Goal: Task Accomplishment & Management: Manage account settings

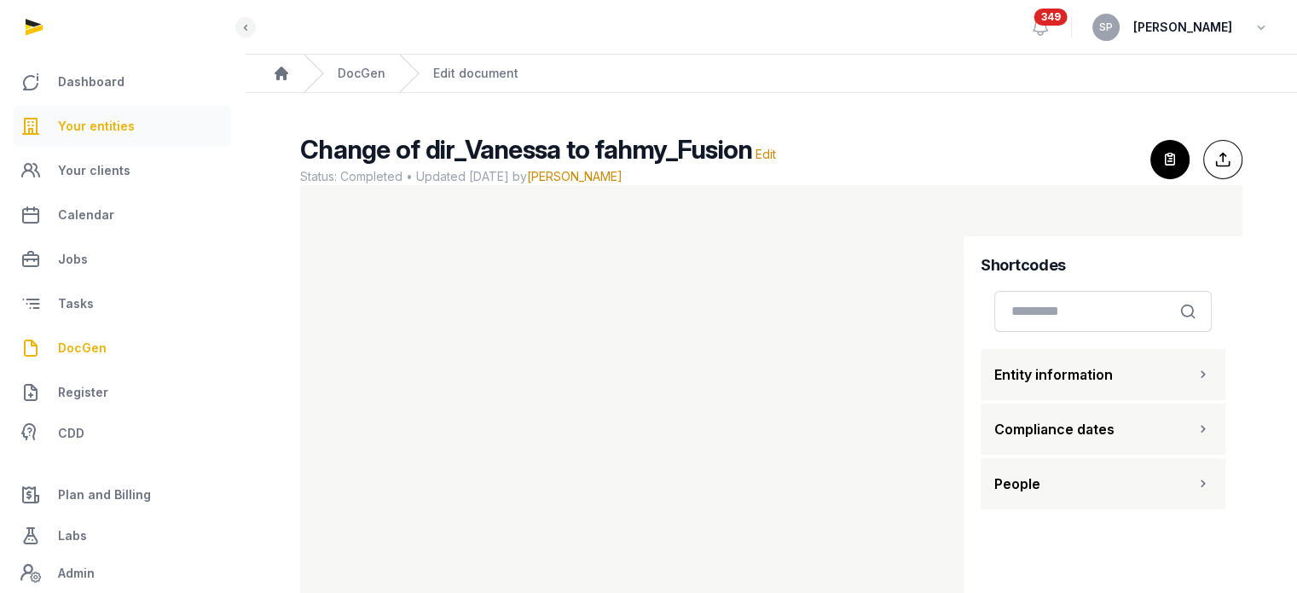
click at [120, 122] on span "Your entities" at bounding box center [96, 126] width 77 height 20
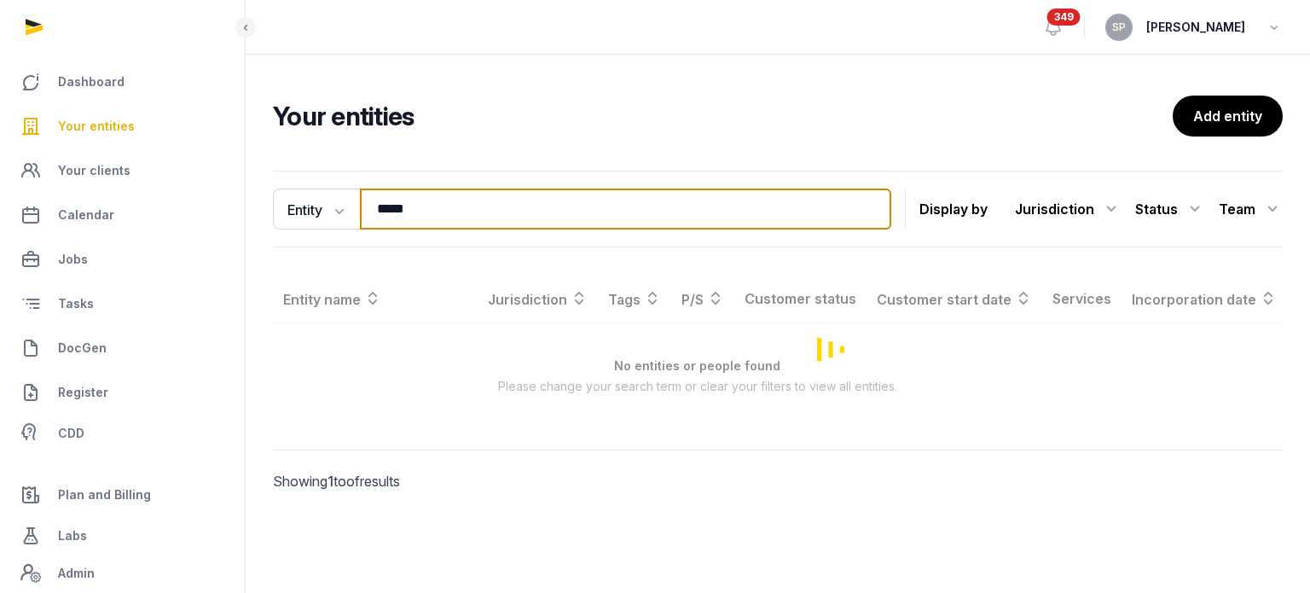
click at [416, 215] on input "*****" at bounding box center [625, 208] width 531 height 41
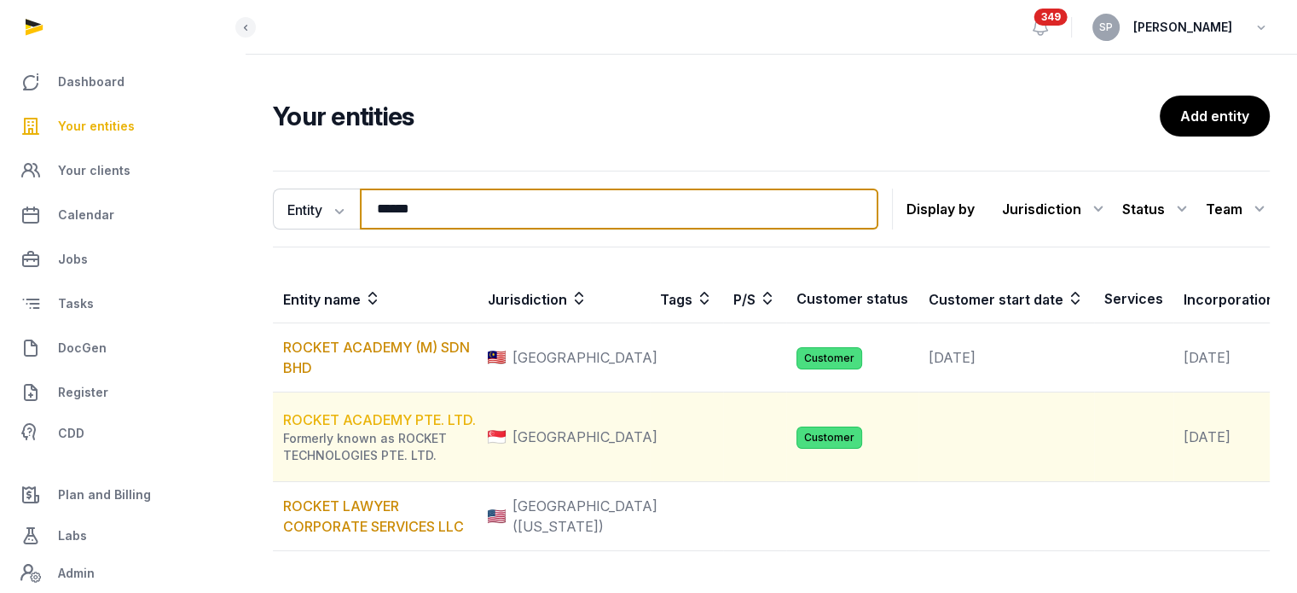
type input "******"
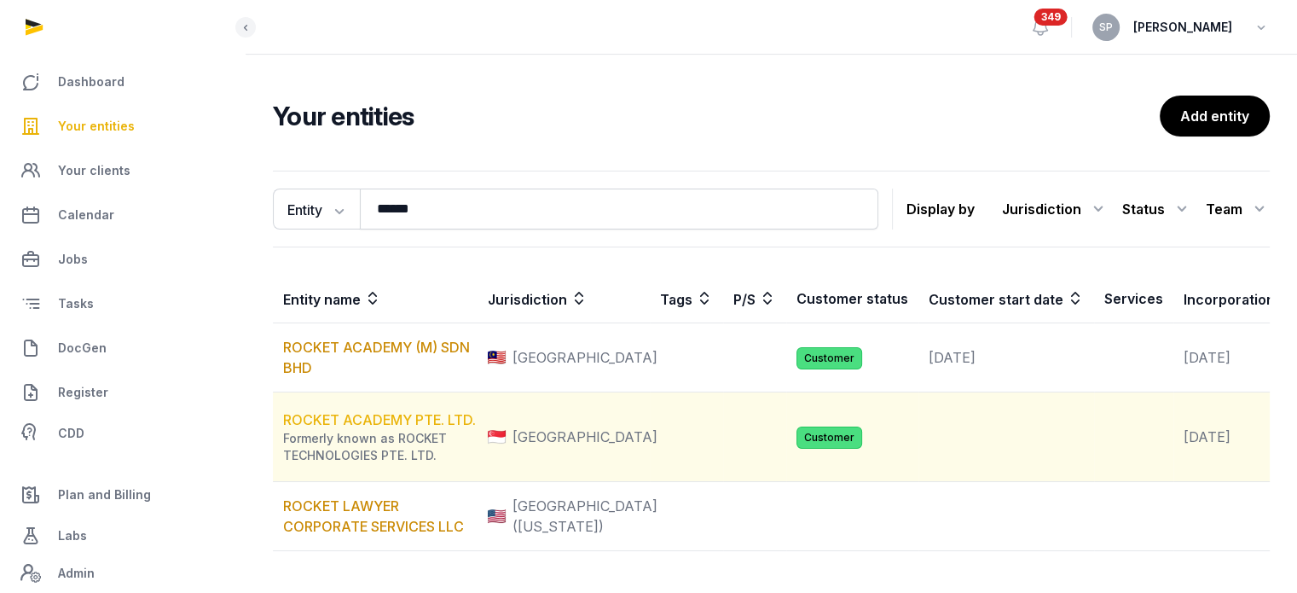
click at [391, 428] on link "ROCKET ACADEMY PTE. LTD." at bounding box center [379, 419] width 193 height 17
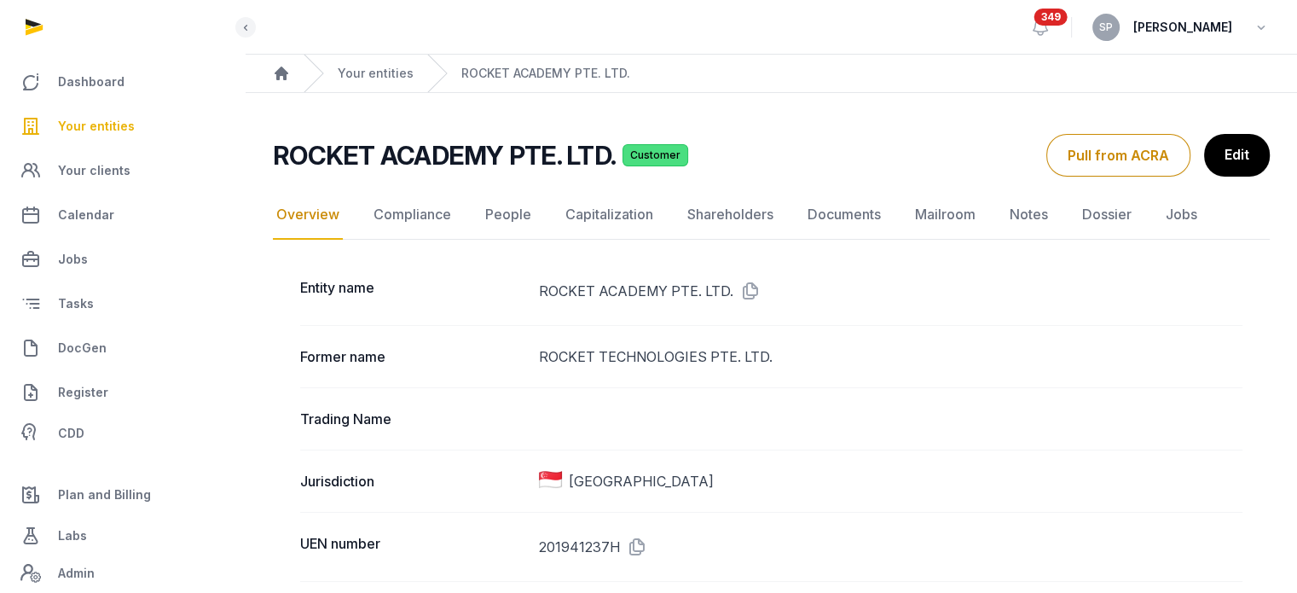
click at [667, 545] on dd "201941237H" at bounding box center [891, 546] width 704 height 27
click at [639, 538] on icon at bounding box center [633, 546] width 27 height 27
click at [826, 218] on link "Documents" at bounding box center [844, 214] width 80 height 49
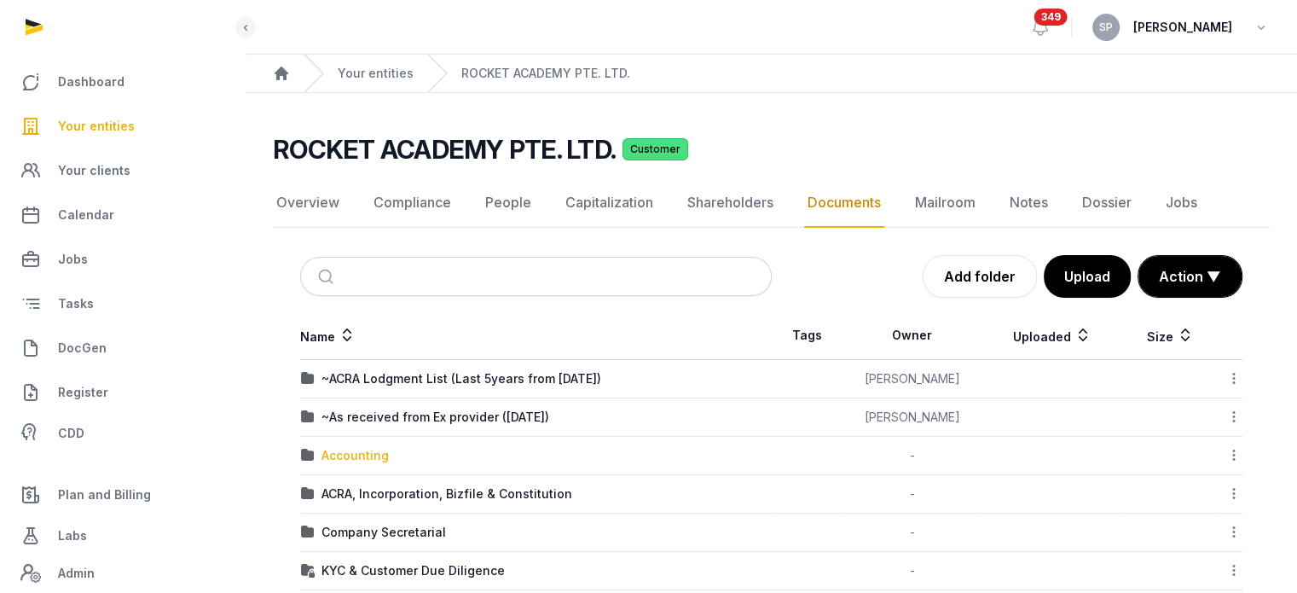
click at [366, 453] on div "Accounting" at bounding box center [355, 455] width 67 height 17
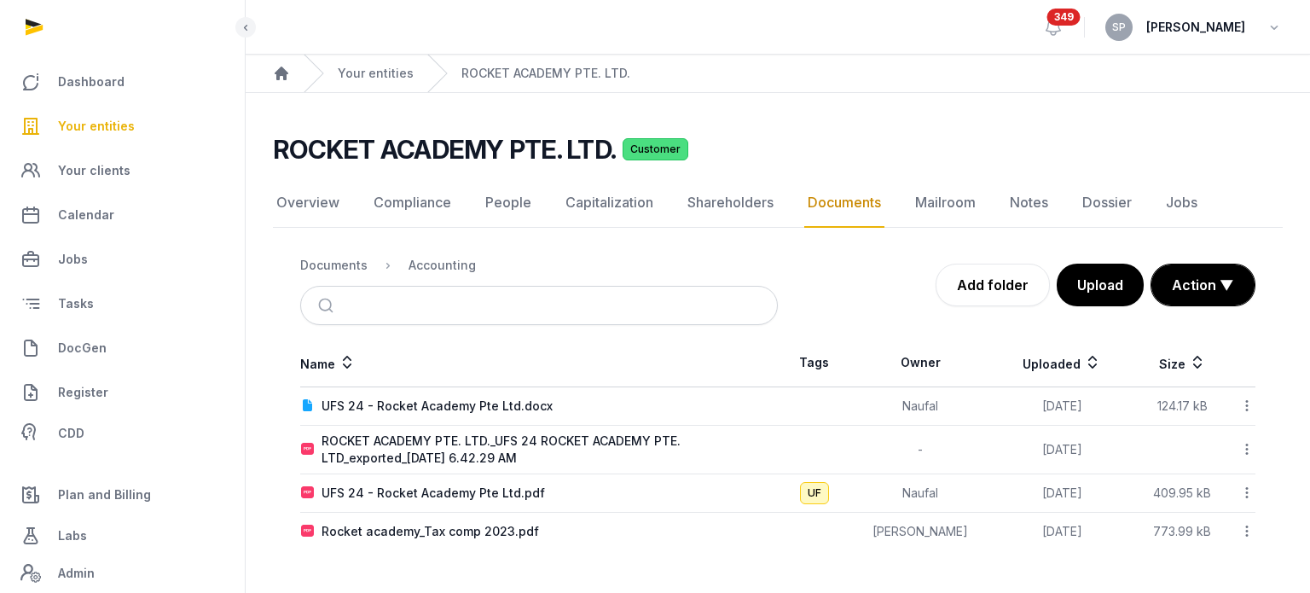
click at [1248, 499] on icon at bounding box center [1246, 493] width 15 height 18
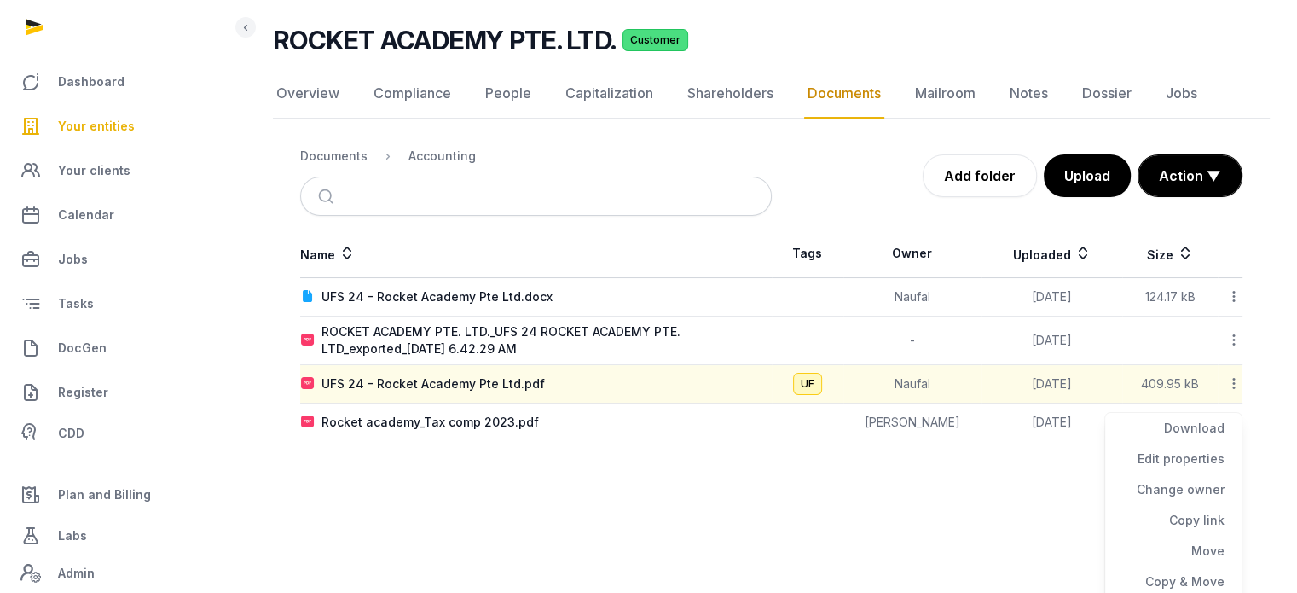
scroll to position [142, 0]
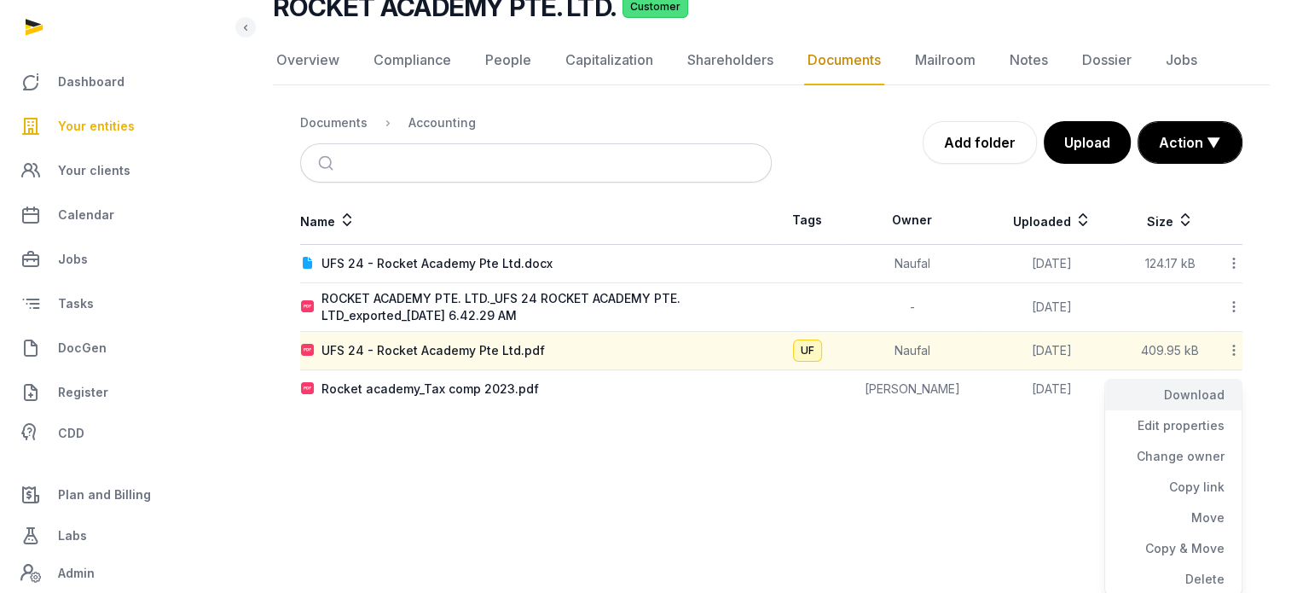
click at [1194, 410] on div "Download" at bounding box center [1173, 425] width 136 height 31
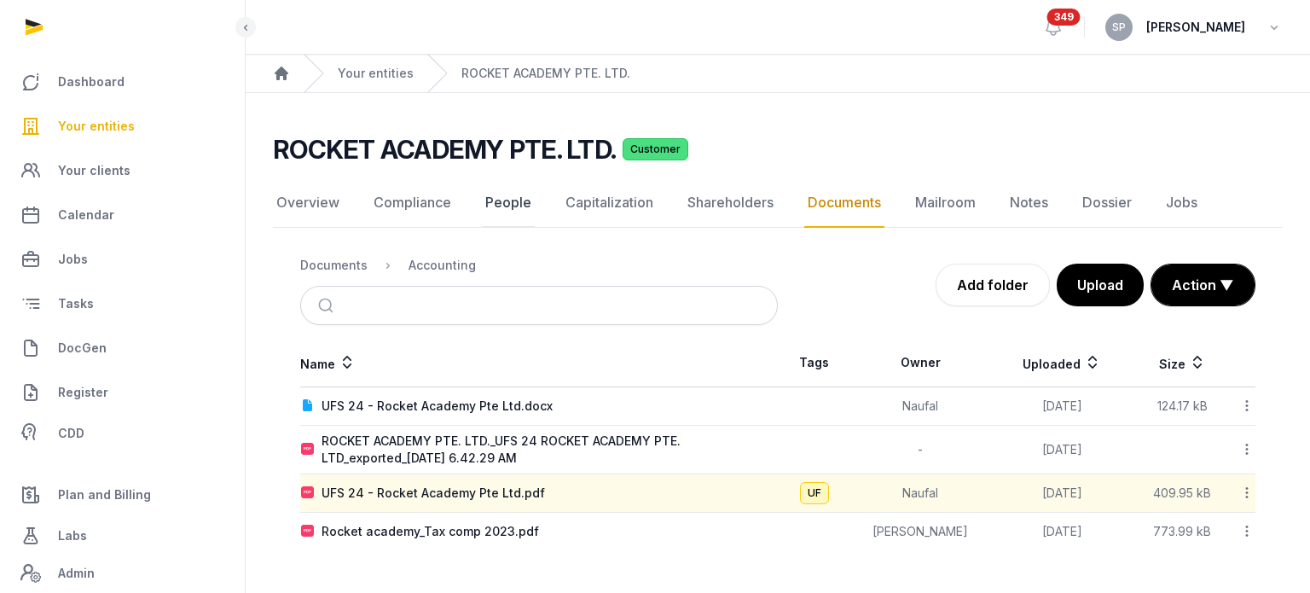
click at [503, 193] on link "People" at bounding box center [508, 202] width 53 height 49
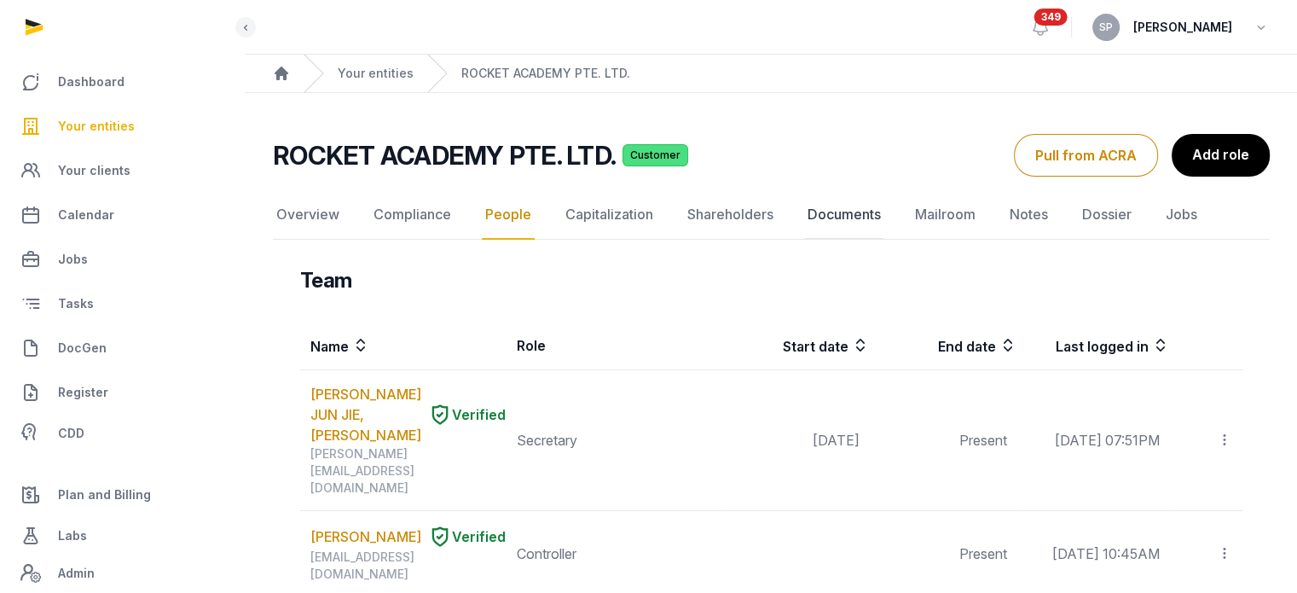
click at [855, 203] on link "Documents" at bounding box center [844, 214] width 80 height 49
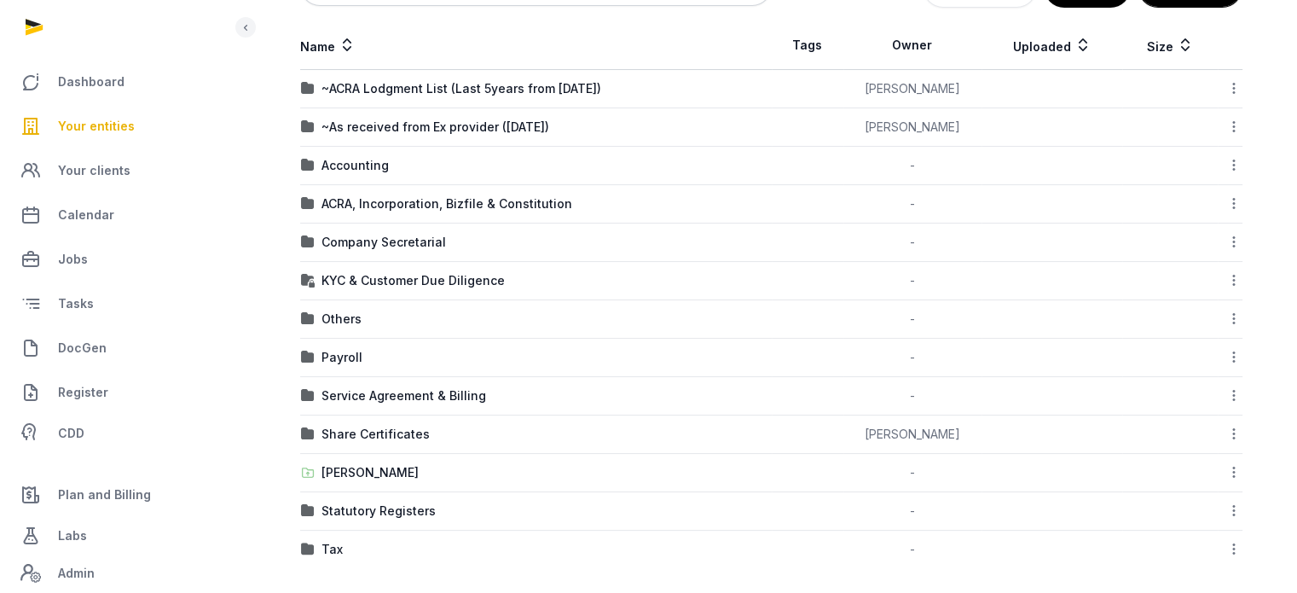
scroll to position [296, 0]
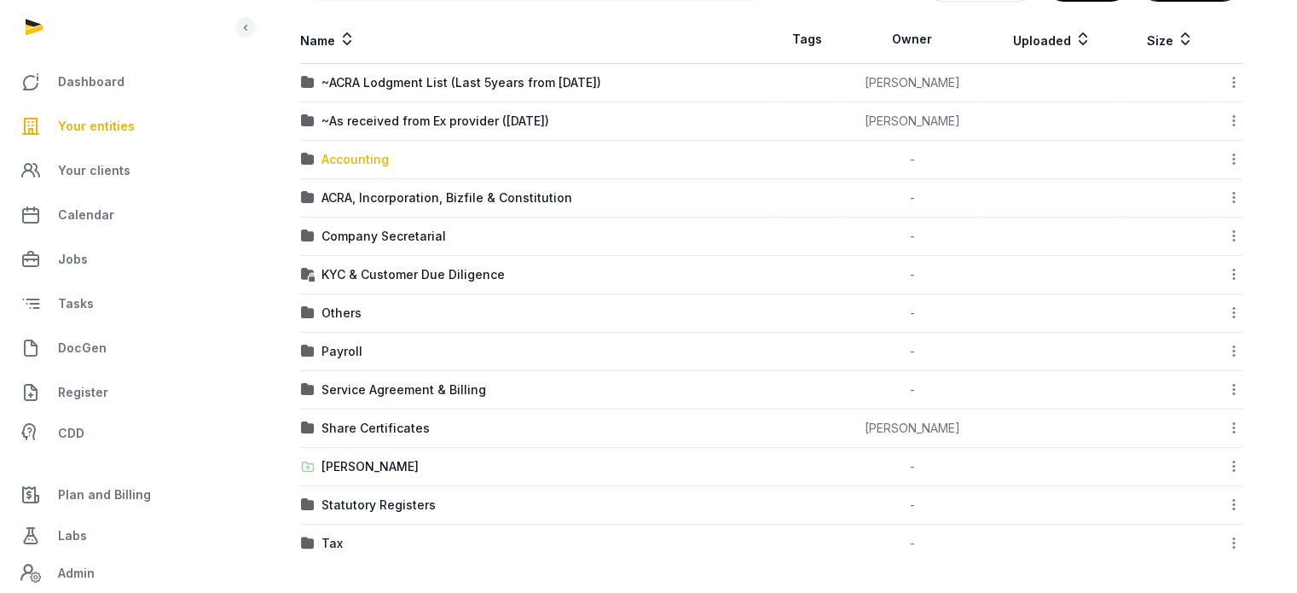
click at [364, 163] on div "Accounting" at bounding box center [355, 159] width 67 height 17
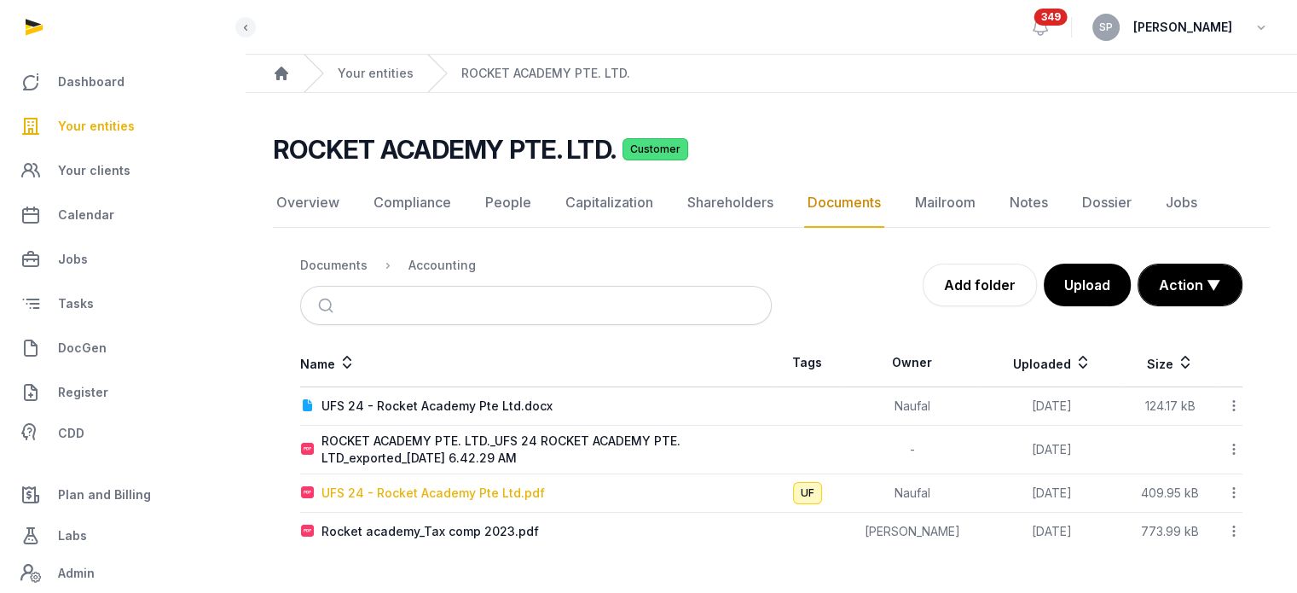
scroll to position [0, 0]
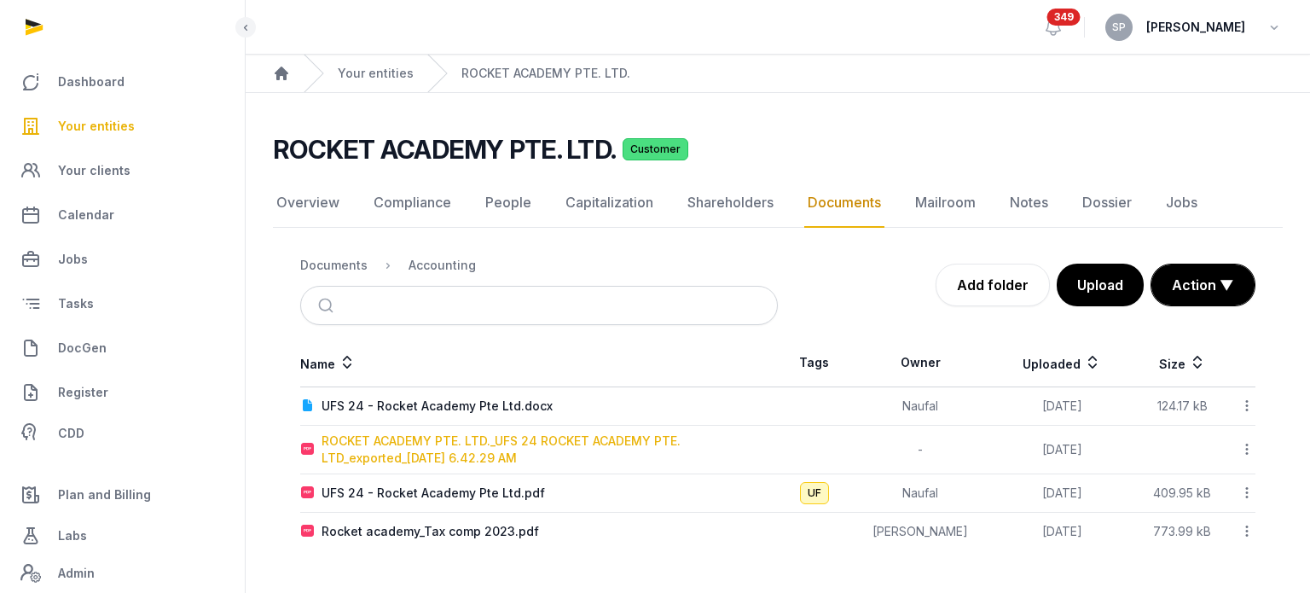
click at [501, 439] on div "ROCKET ACADEMY PTE. LTD._UFS 24 ROCKET ACADEMY PTE. LTD_exported_2025-08-19 6.4…" at bounding box center [549, 449] width 455 height 34
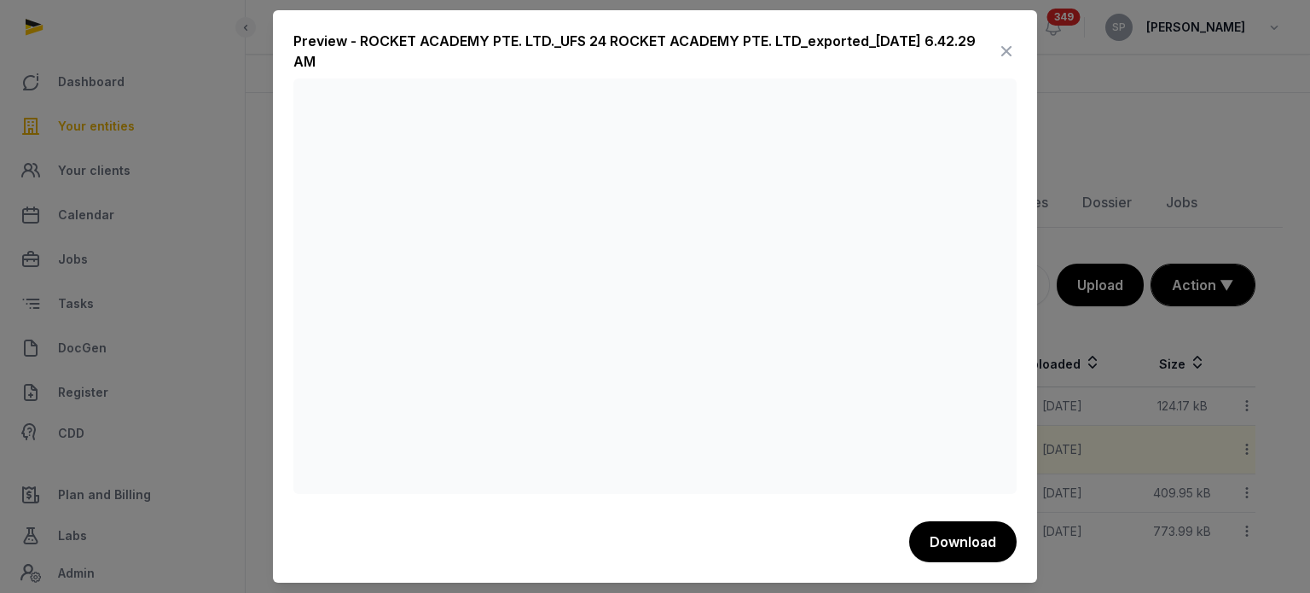
click at [1010, 55] on icon at bounding box center [1006, 51] width 20 height 27
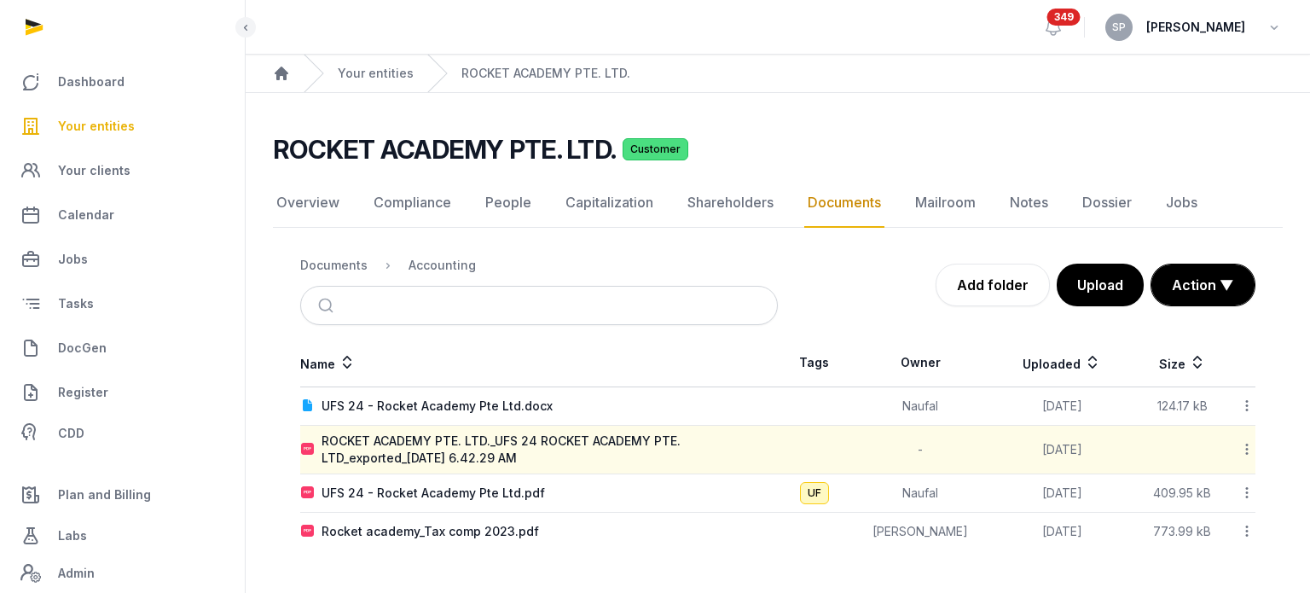
click at [1249, 449] on icon at bounding box center [1246, 449] width 15 height 18
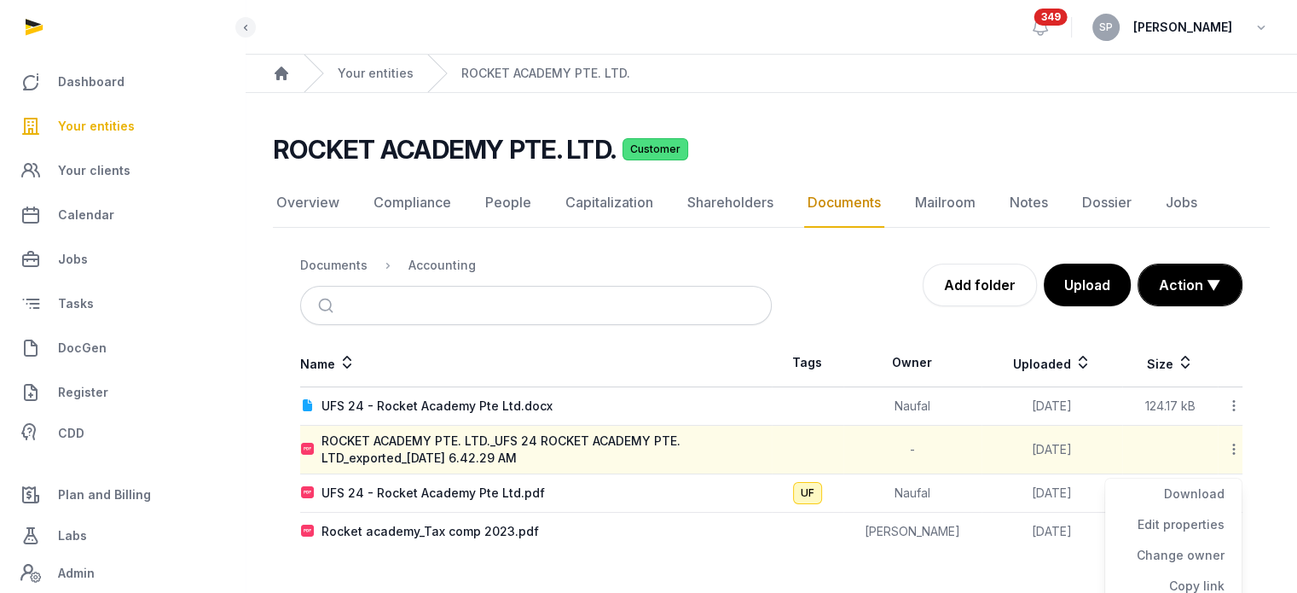
scroll to position [99, 0]
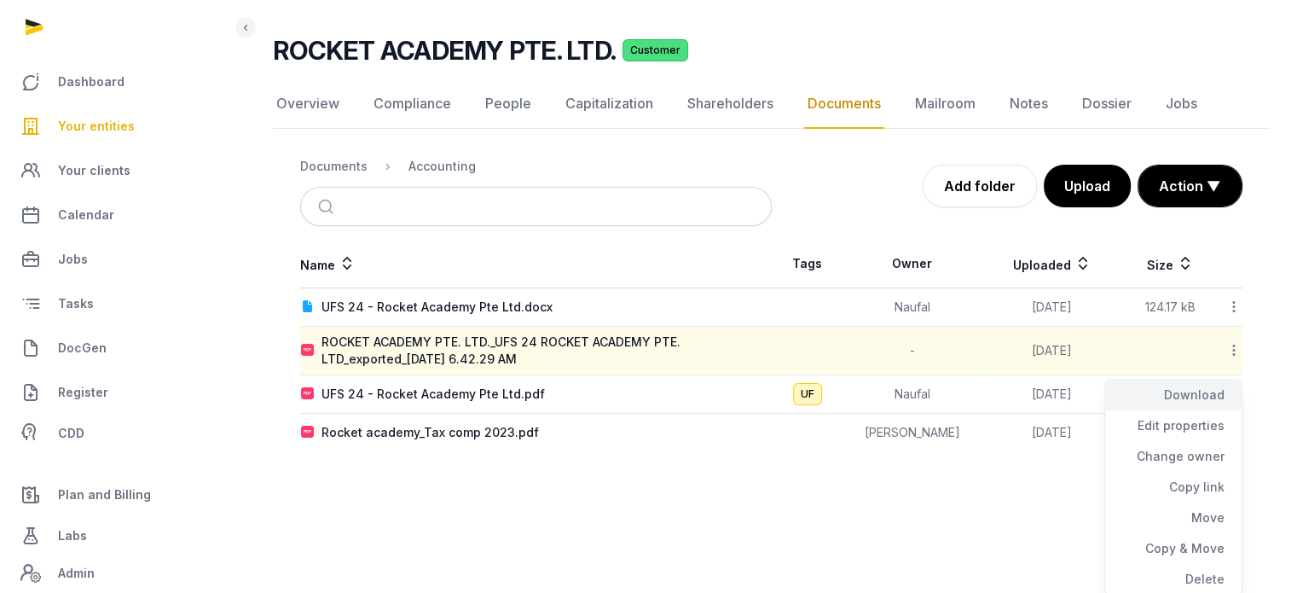
click at [1202, 410] on div "Download" at bounding box center [1173, 425] width 136 height 31
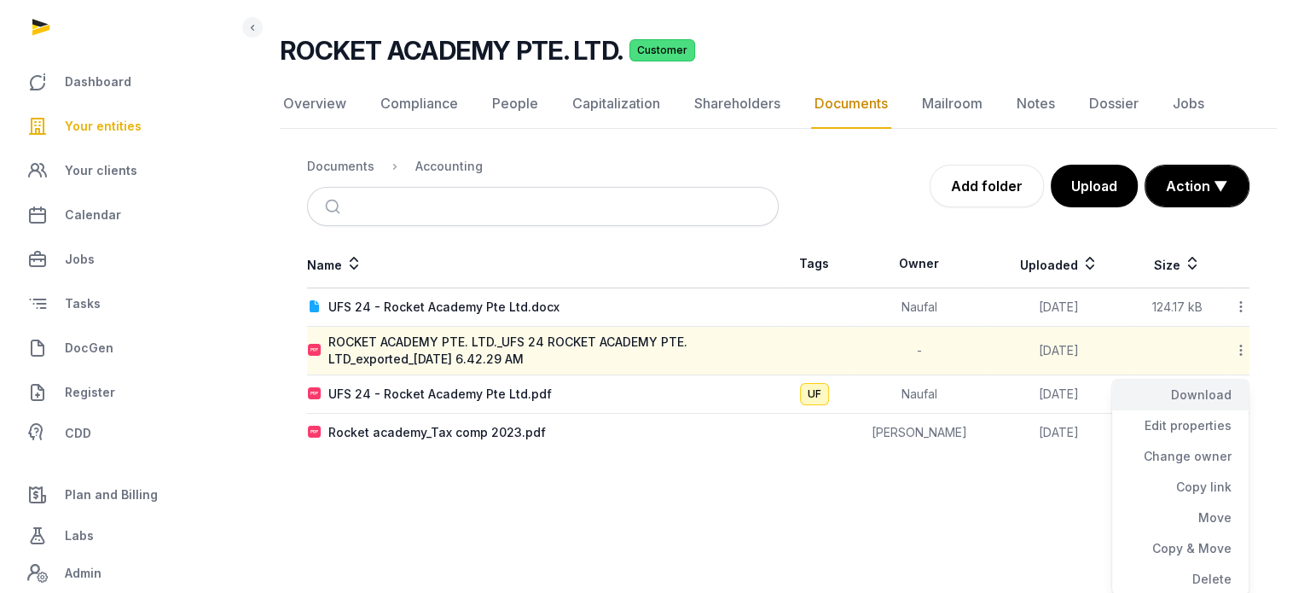
scroll to position [0, 0]
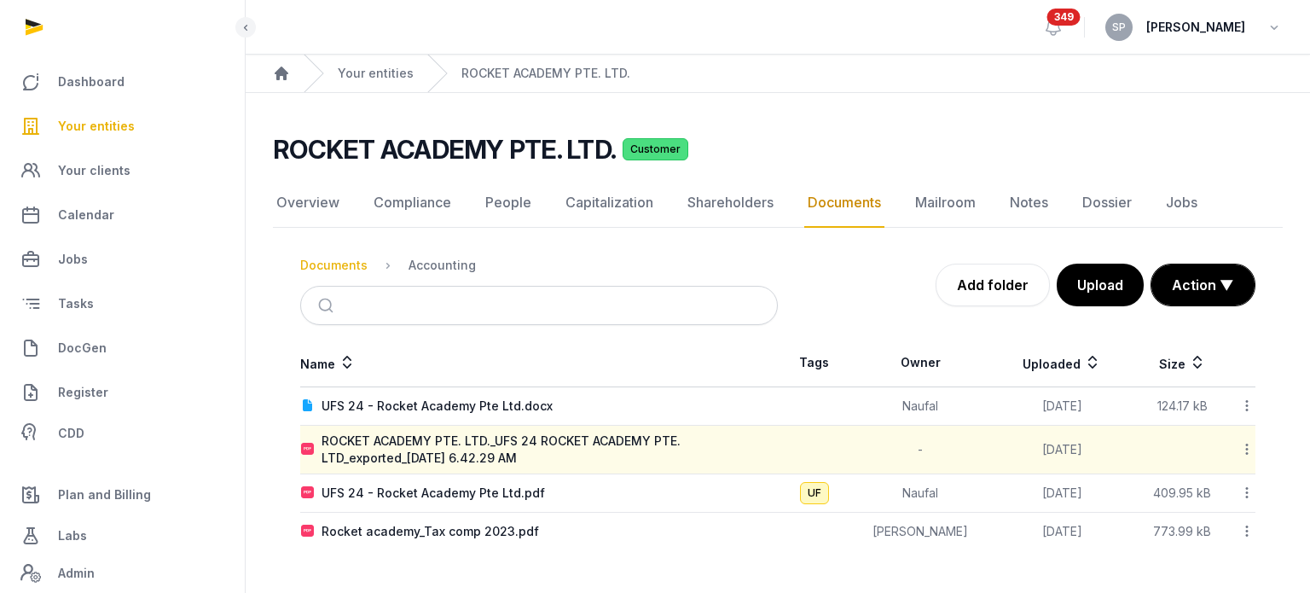
click at [339, 266] on div "Documents" at bounding box center [333, 265] width 67 height 17
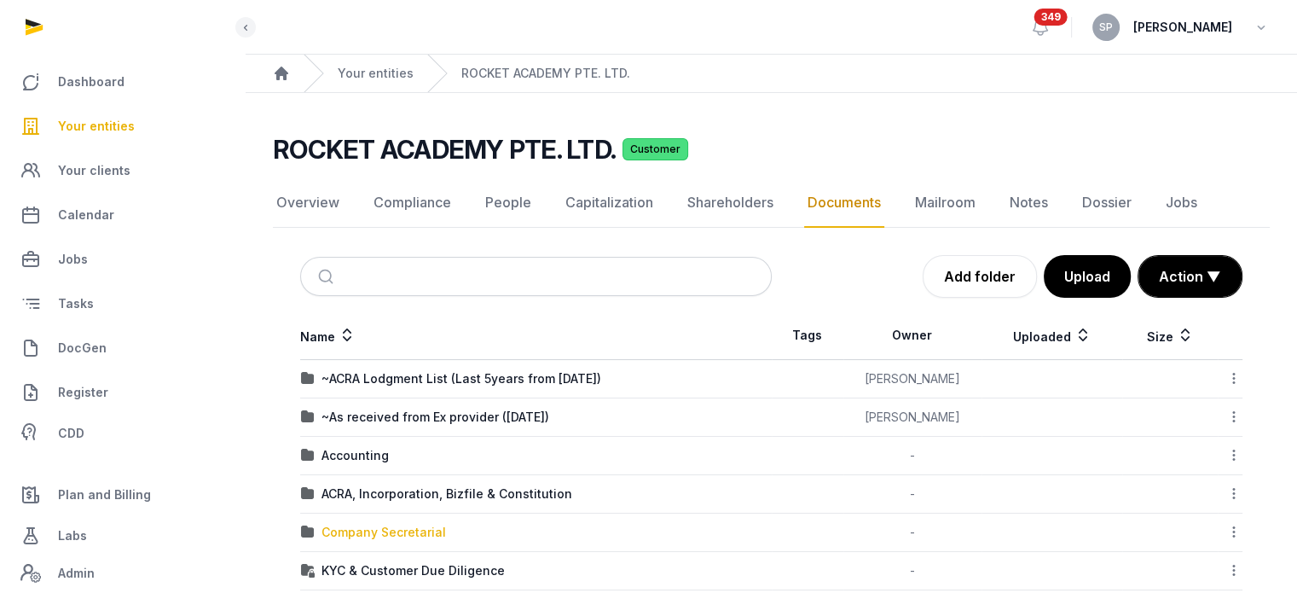
click at [403, 525] on div "Company Secretarial" at bounding box center [384, 532] width 125 height 17
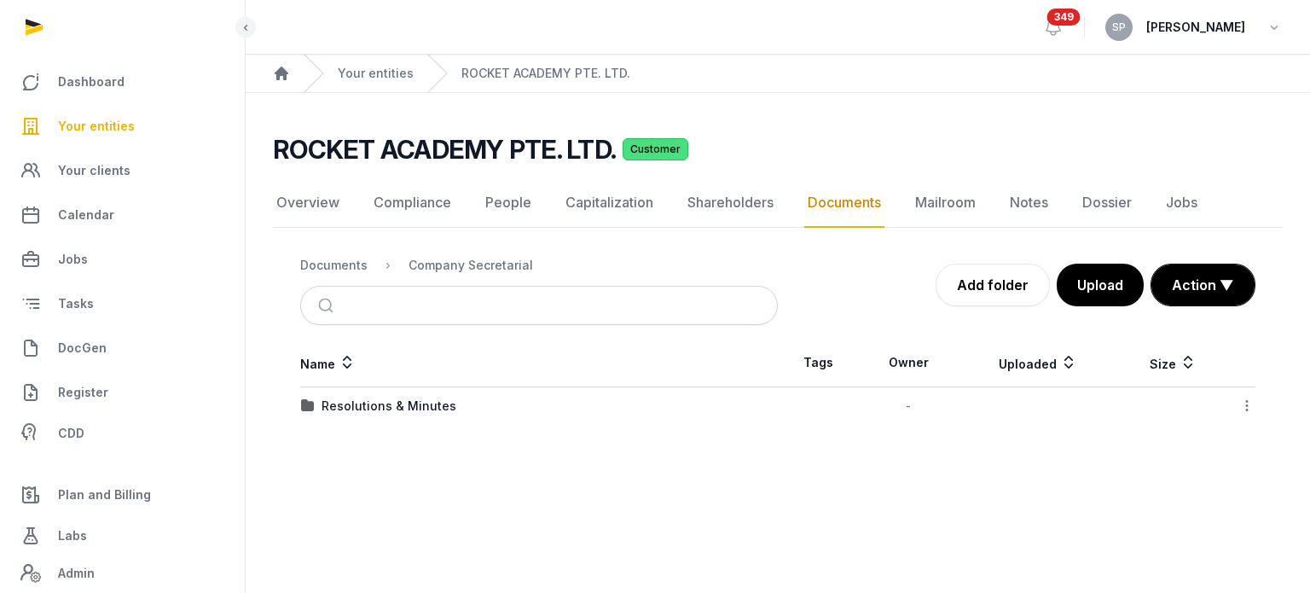
click at [379, 414] on td "Resolutions & Minutes" at bounding box center [539, 406] width 478 height 38
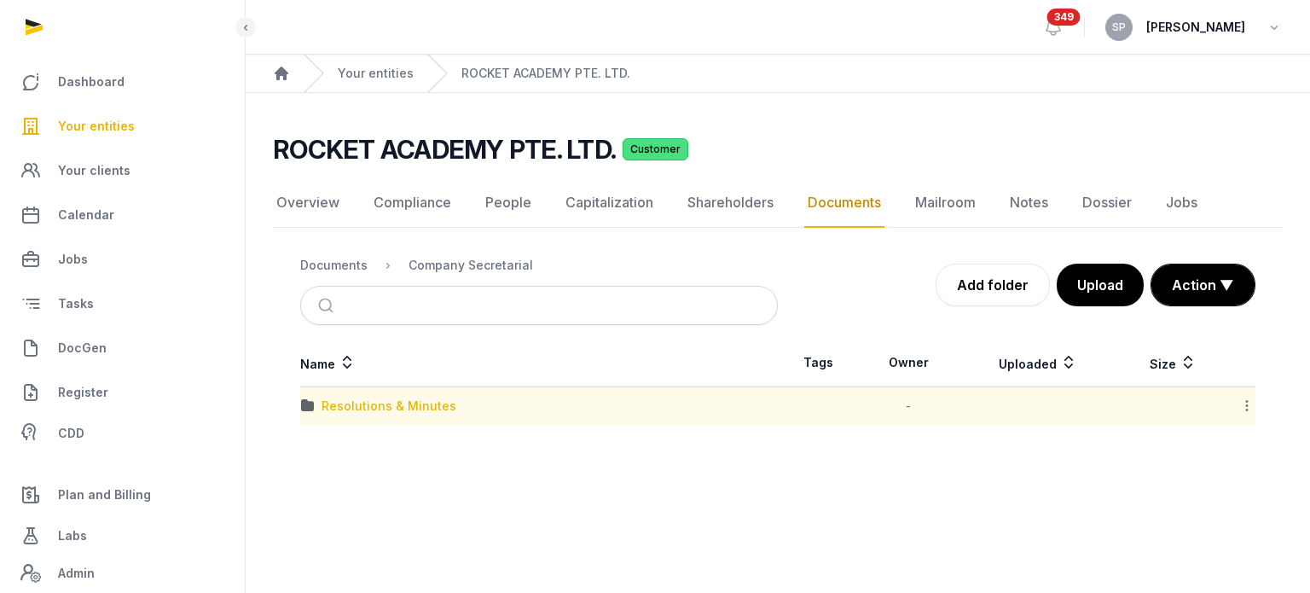
click at [380, 410] on div "Resolutions & Minutes" at bounding box center [389, 405] width 135 height 17
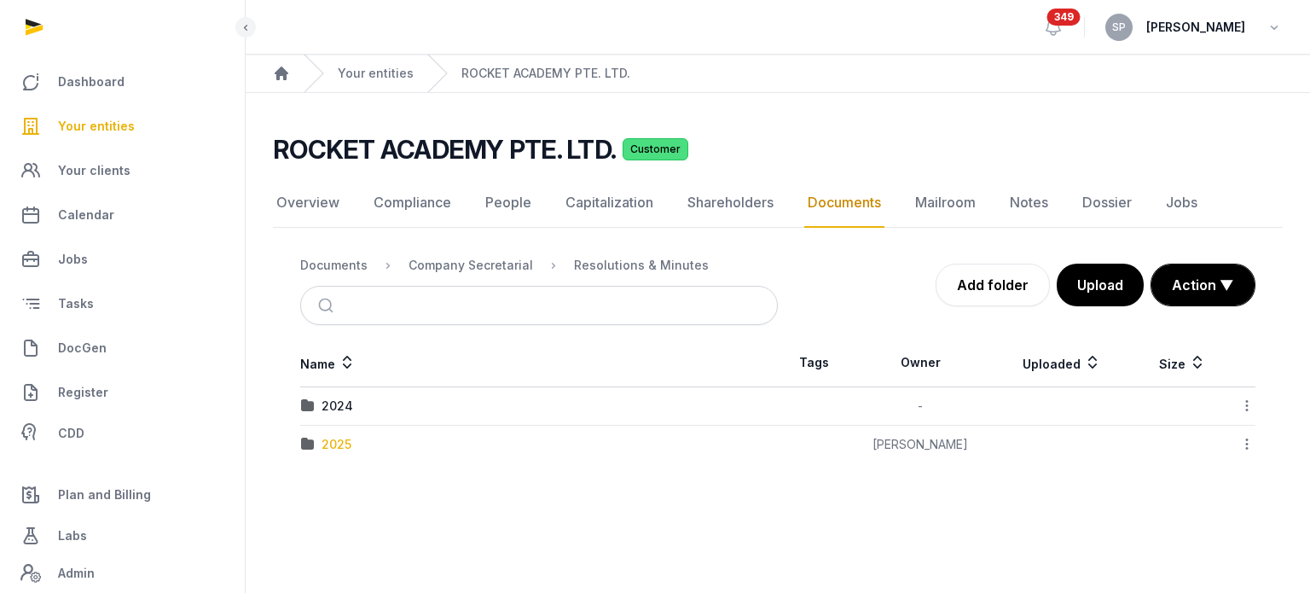
click at [340, 449] on div "2025" at bounding box center [337, 444] width 30 height 17
click at [351, 446] on div "AGM/ AR 2024" at bounding box center [364, 444] width 85 height 17
click at [750, 269] on div "2025" at bounding box center [765, 265] width 30 height 17
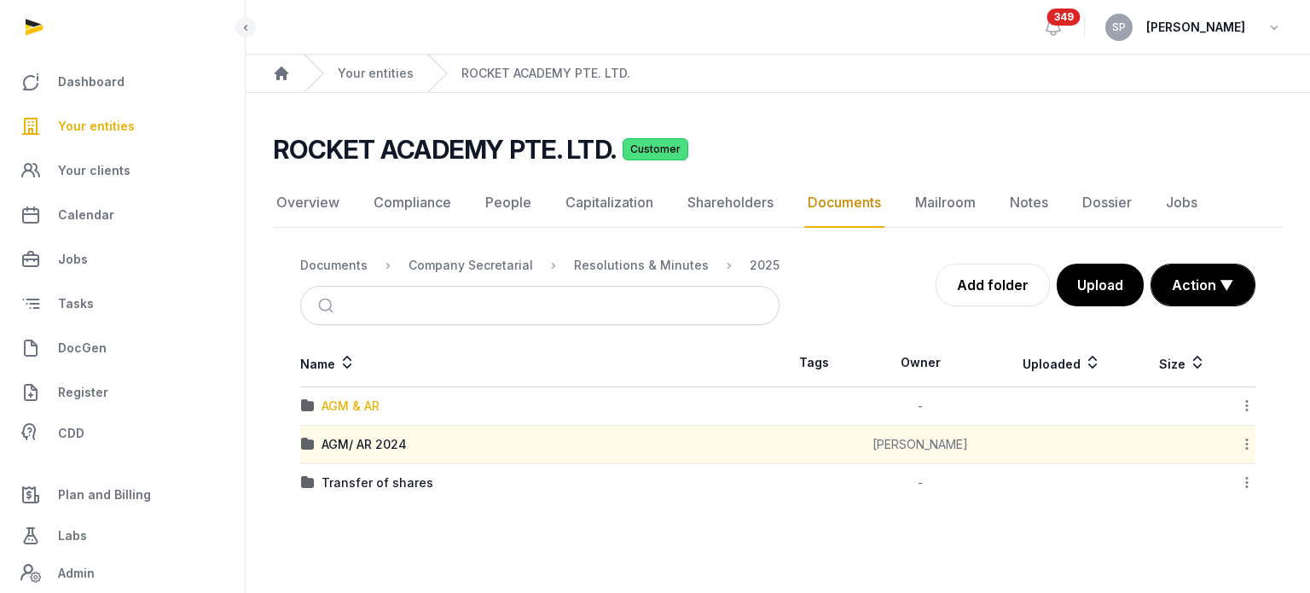
click at [366, 406] on div "AGM & AR" at bounding box center [351, 405] width 58 height 17
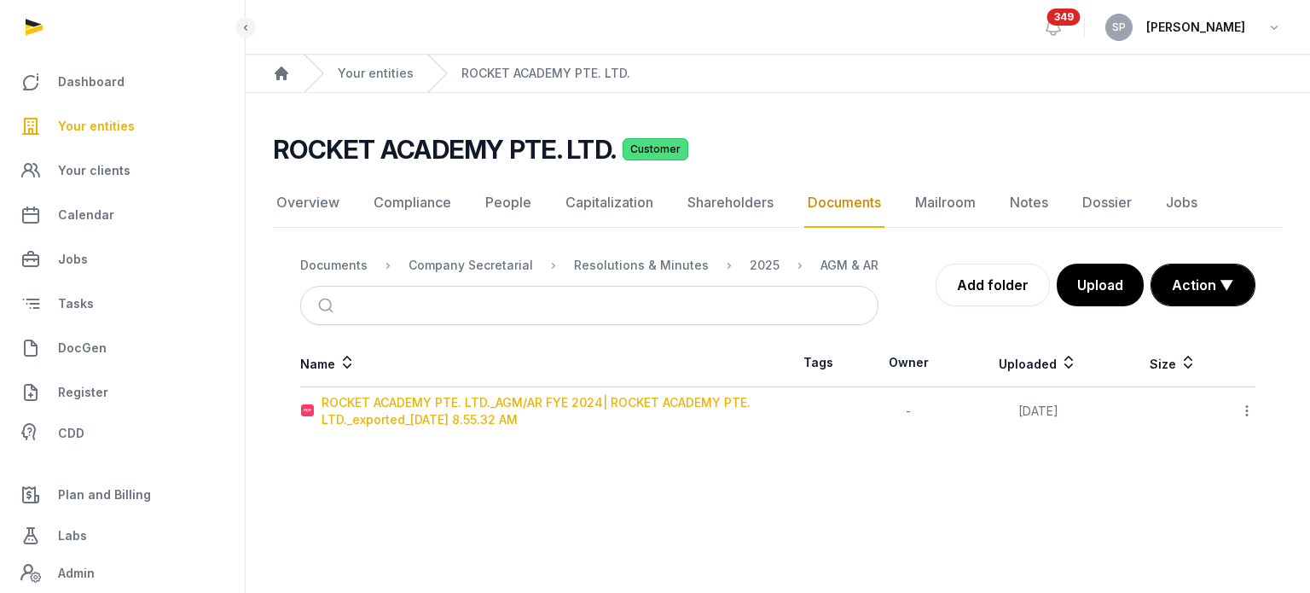
click at [634, 408] on div "ROCKET ACADEMY PTE. LTD._AGM/AR FYE 2024| ROCKET ACADEMY PTE. LTD._exported_202…" at bounding box center [549, 411] width 455 height 34
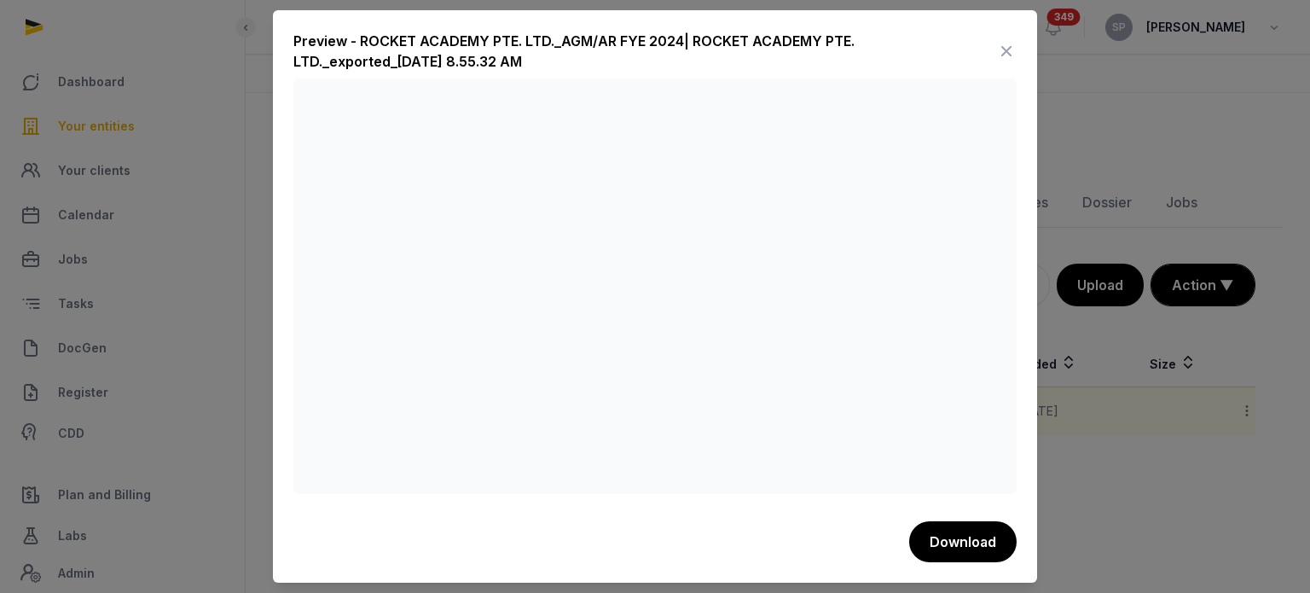
click at [1003, 64] on icon at bounding box center [1006, 51] width 20 height 27
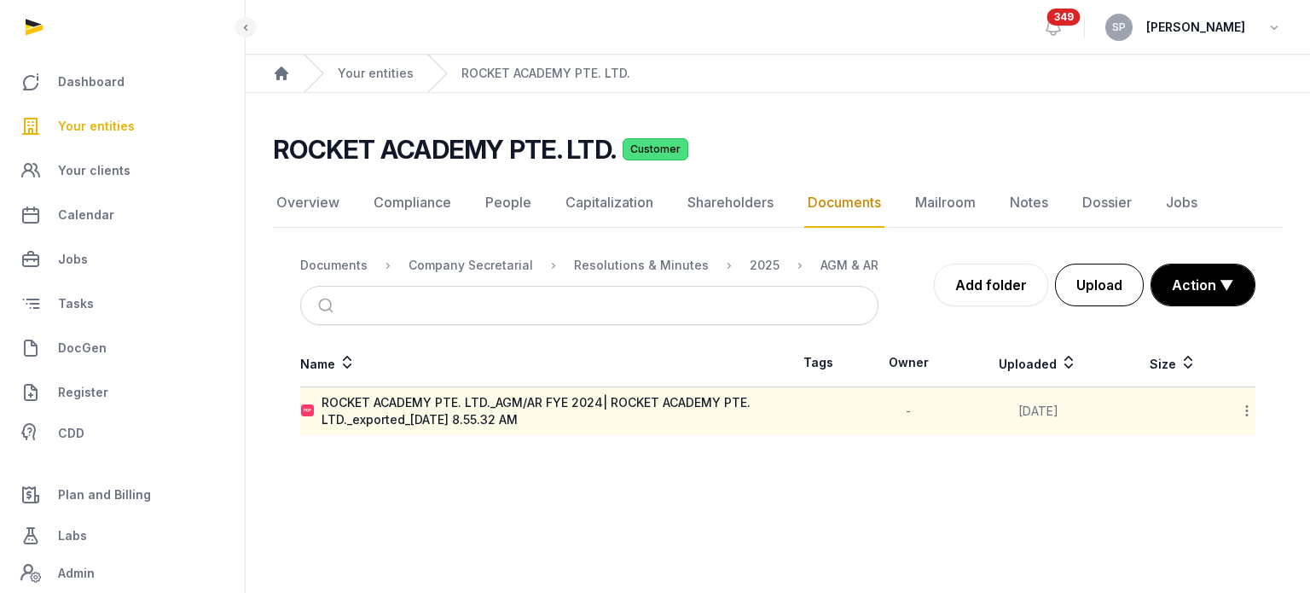
click at [1117, 282] on button "Upload" at bounding box center [1099, 285] width 89 height 43
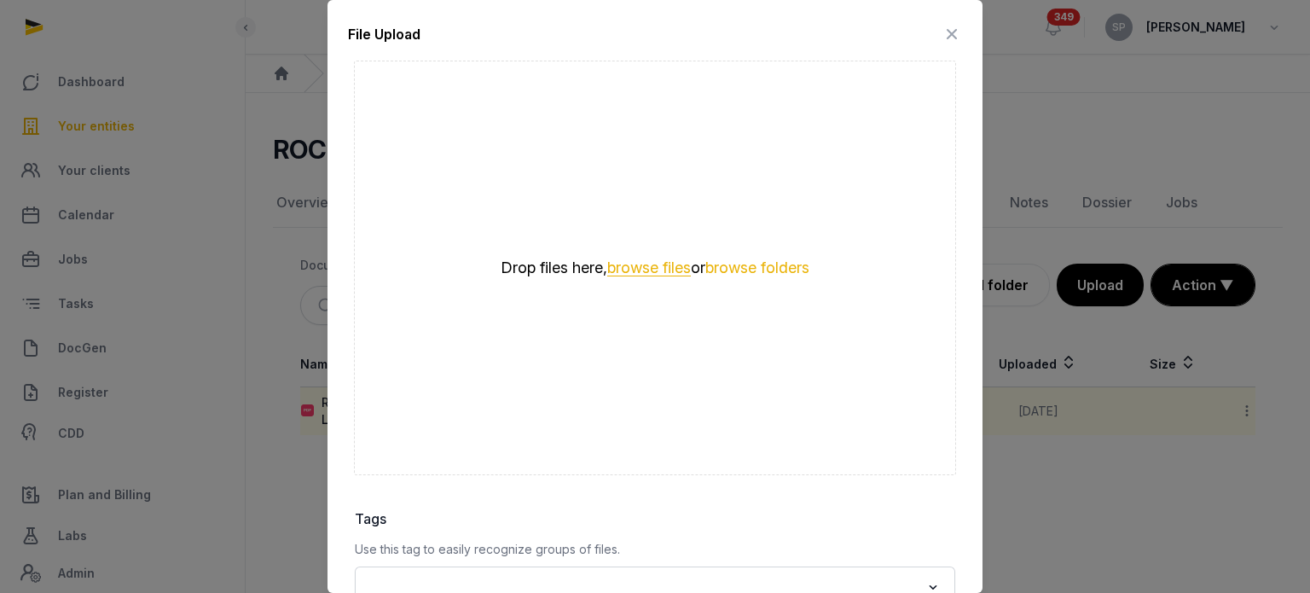
click at [646, 269] on button "browse files" at bounding box center [649, 268] width 84 height 16
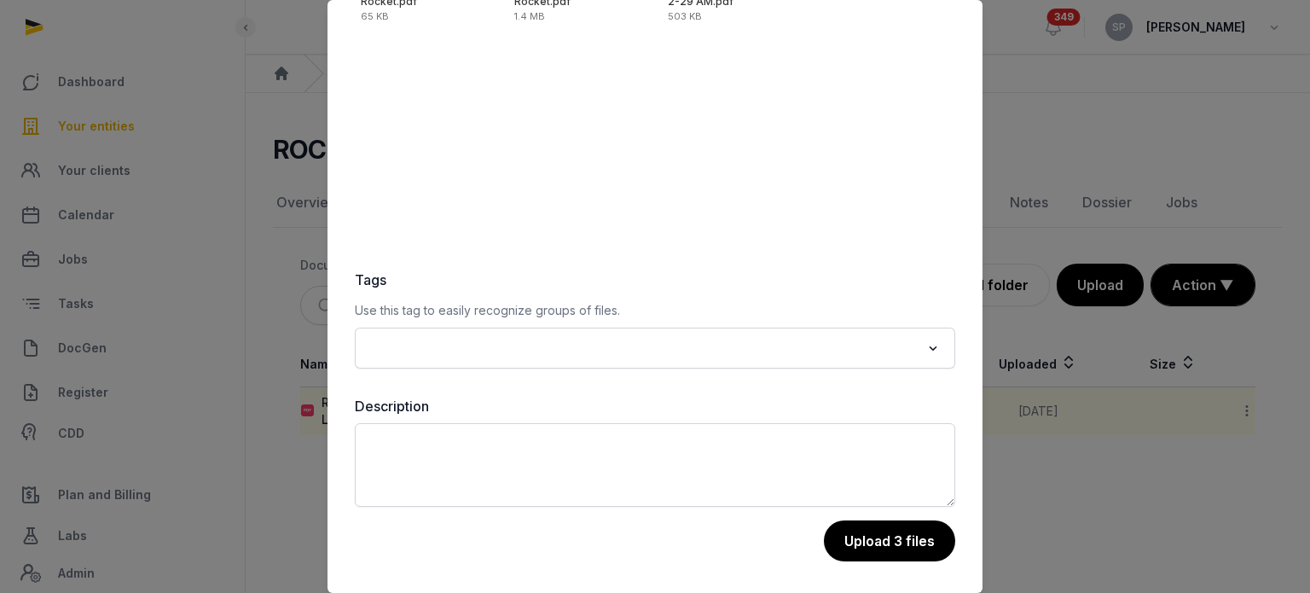
scroll to position [240, 0]
click at [873, 541] on button "Upload 3 files" at bounding box center [888, 540] width 133 height 43
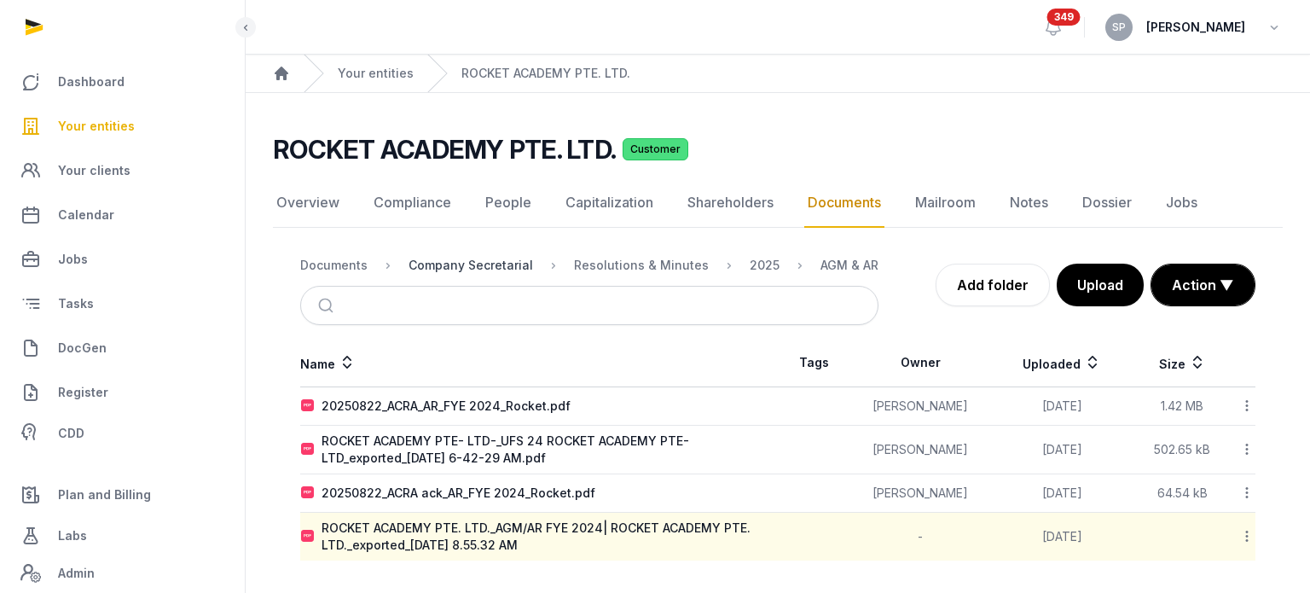
click at [445, 260] on div "Company Secretarial" at bounding box center [470, 265] width 125 height 17
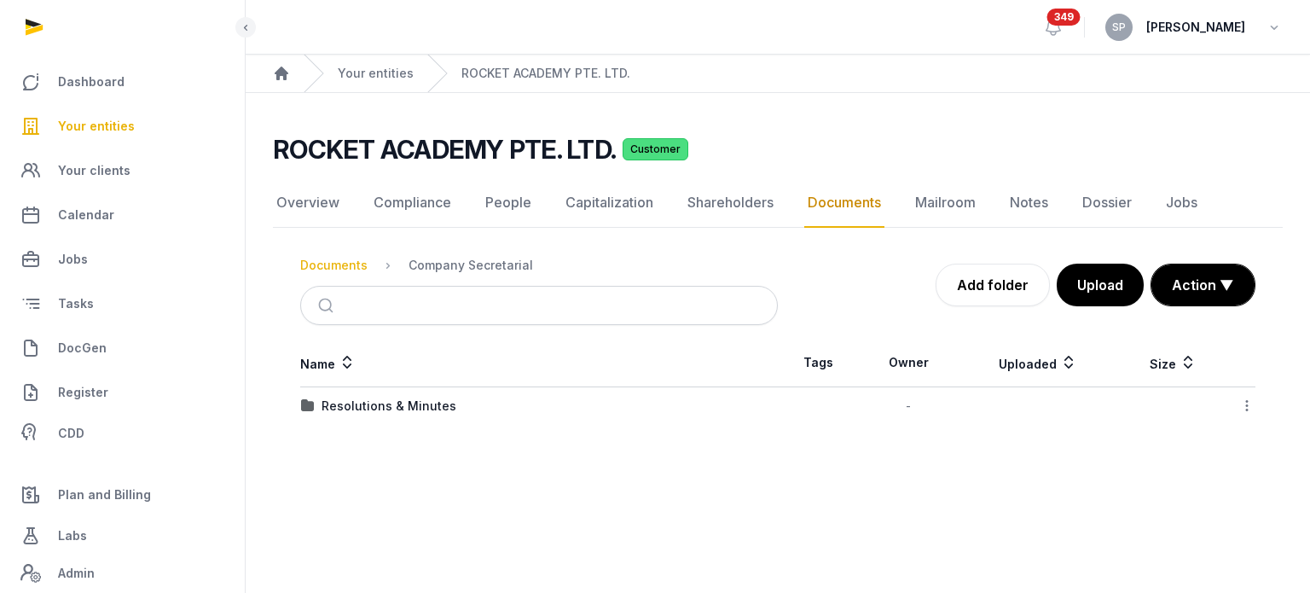
click at [343, 261] on div "Documents" at bounding box center [333, 265] width 67 height 17
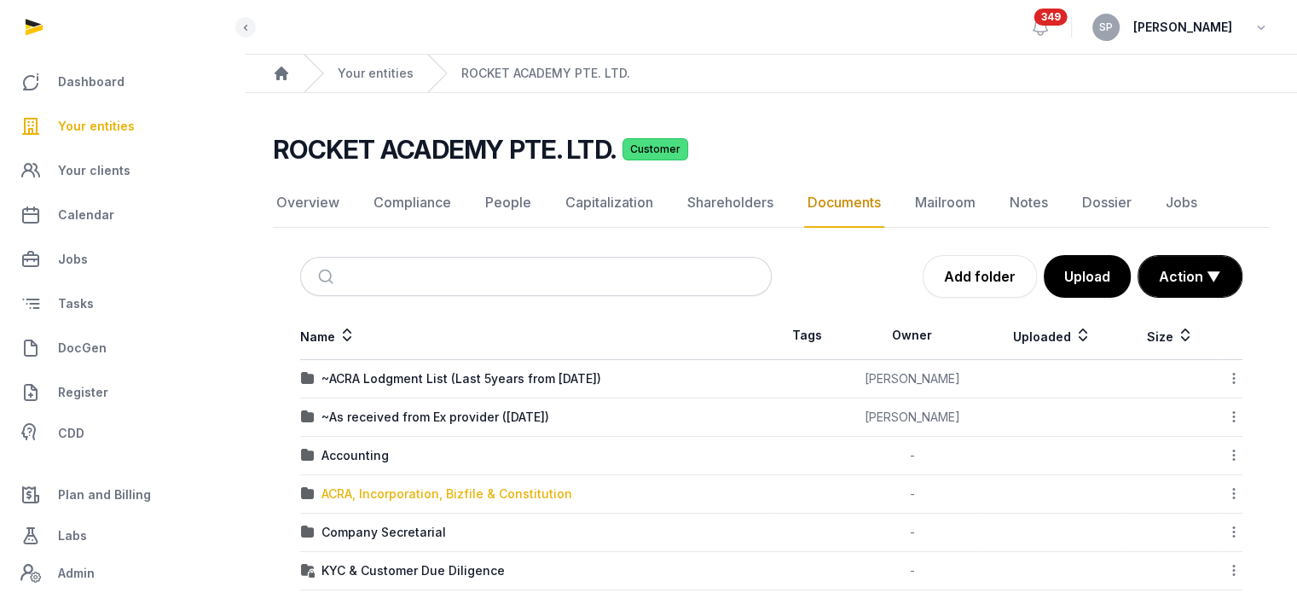
click at [433, 492] on div "ACRA, Incorporation, Bizfile & Constitution" at bounding box center [447, 493] width 251 height 17
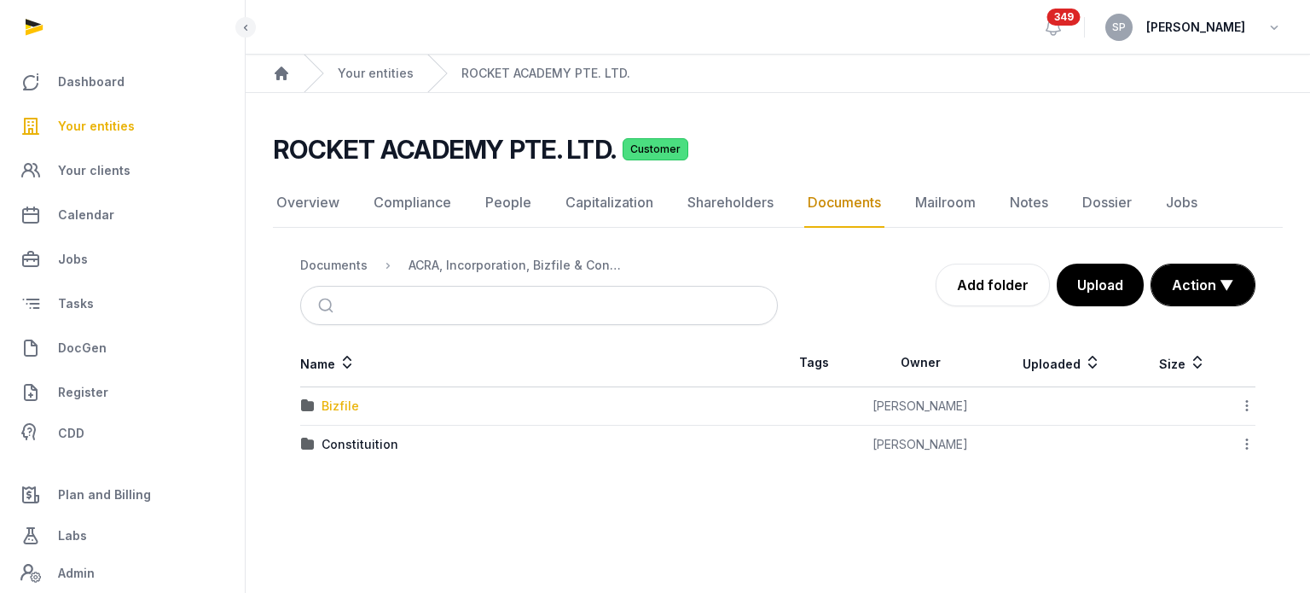
click at [348, 405] on div "Bizfile" at bounding box center [341, 405] width 38 height 17
click at [338, 440] on div "2025" at bounding box center [337, 444] width 30 height 17
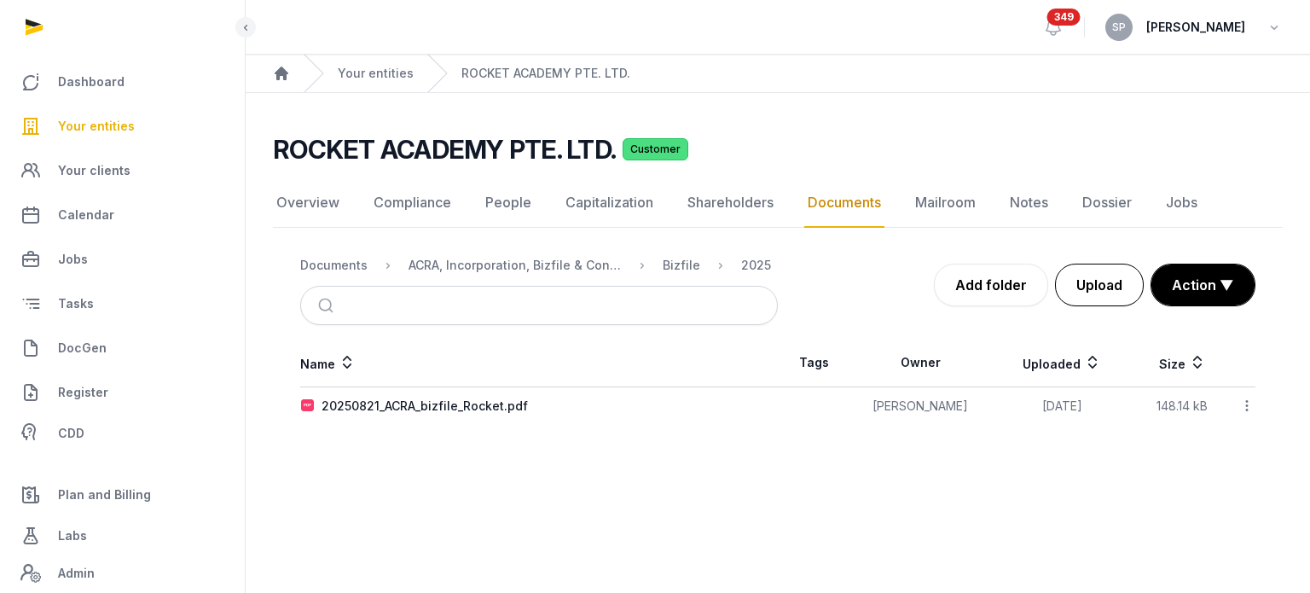
click at [1090, 288] on button "Upload" at bounding box center [1099, 285] width 89 height 43
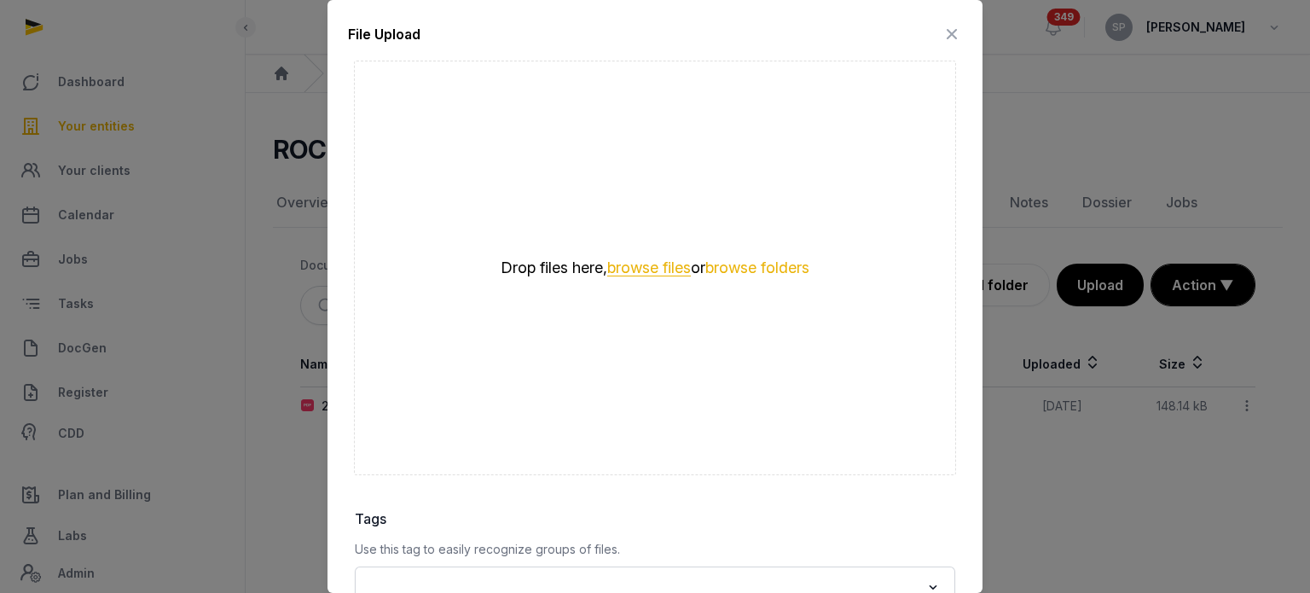
click at [649, 260] on button "browse files" at bounding box center [649, 268] width 84 height 16
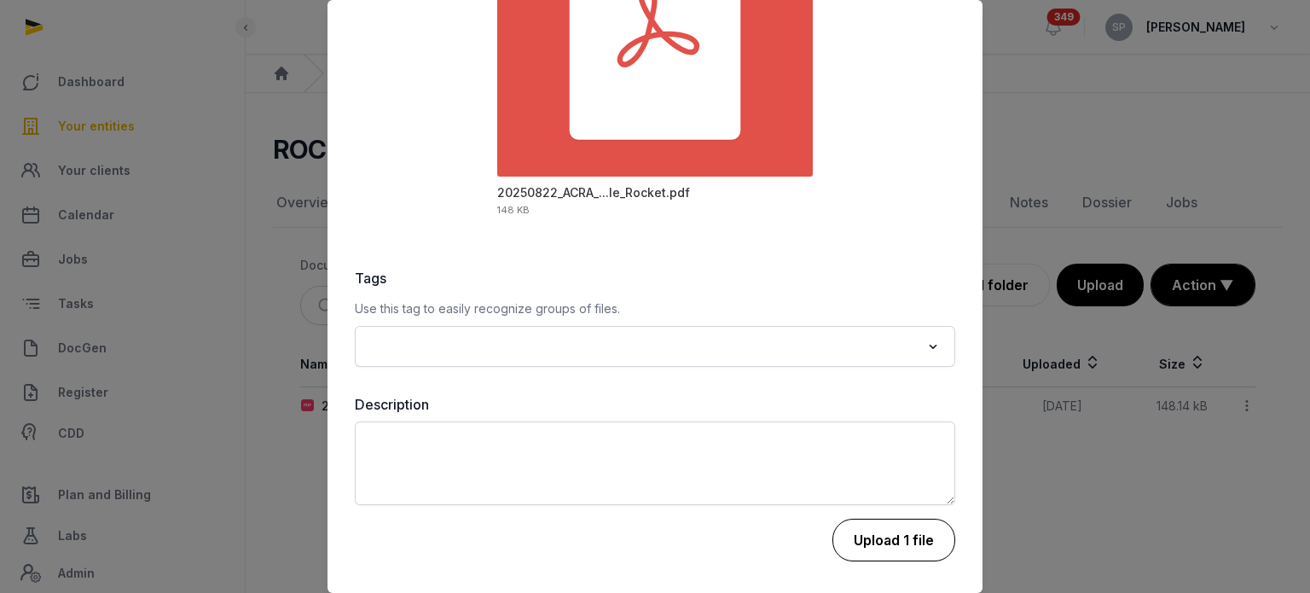
click at [899, 530] on button "Upload 1 file" at bounding box center [893, 540] width 123 height 43
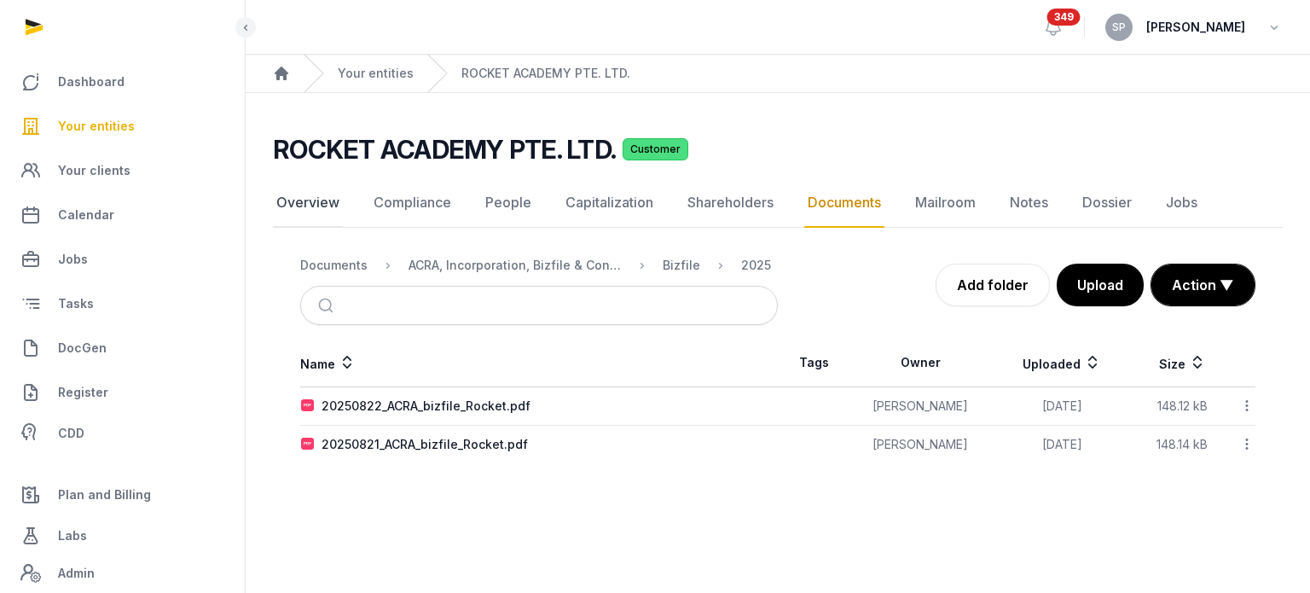
click at [320, 196] on link "Overview" at bounding box center [308, 202] width 70 height 49
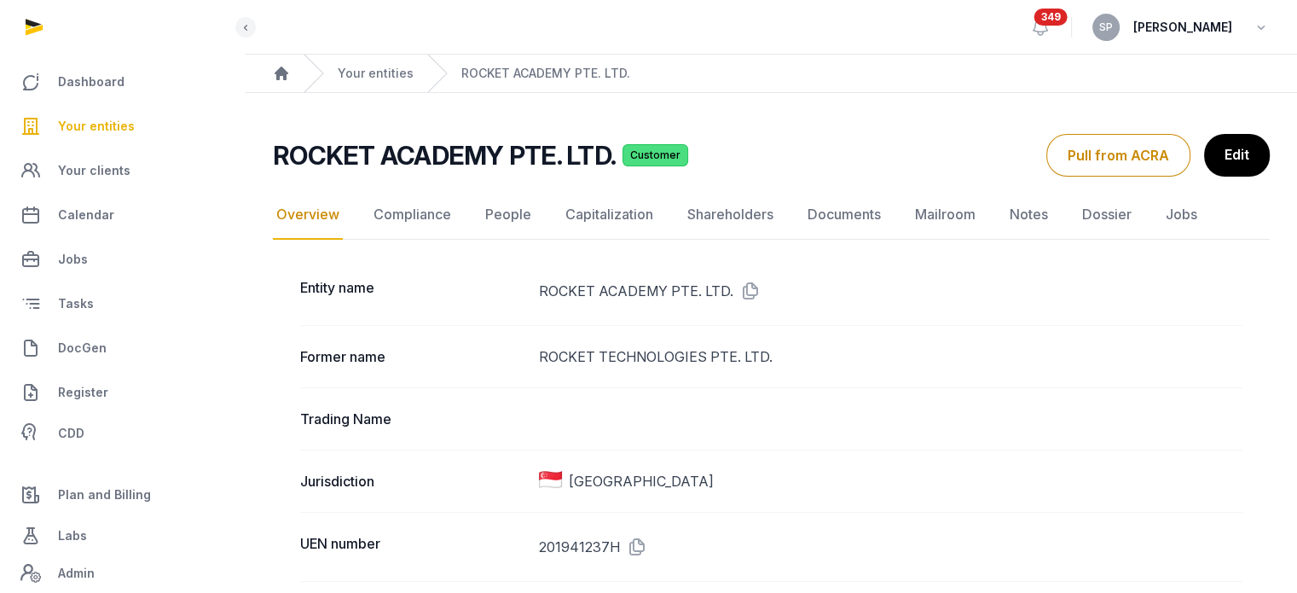
click at [747, 296] on icon at bounding box center [746, 290] width 27 height 27
click at [823, 221] on link "Documents" at bounding box center [844, 214] width 80 height 49
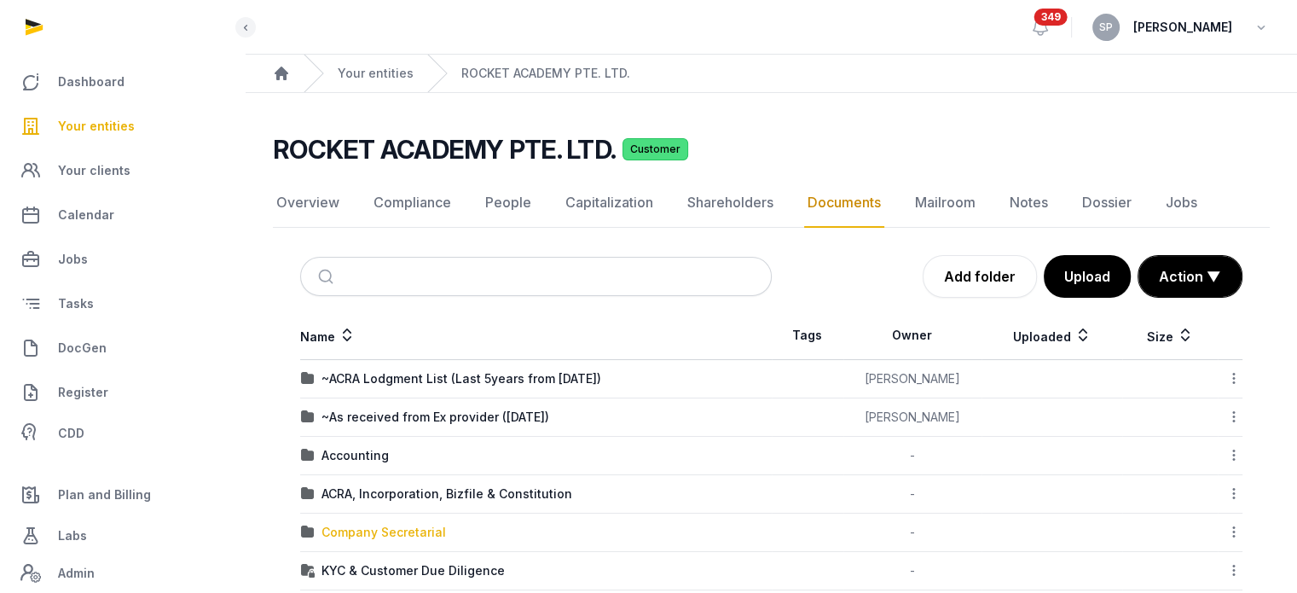
click at [389, 526] on div "Company Secretarial" at bounding box center [384, 532] width 125 height 17
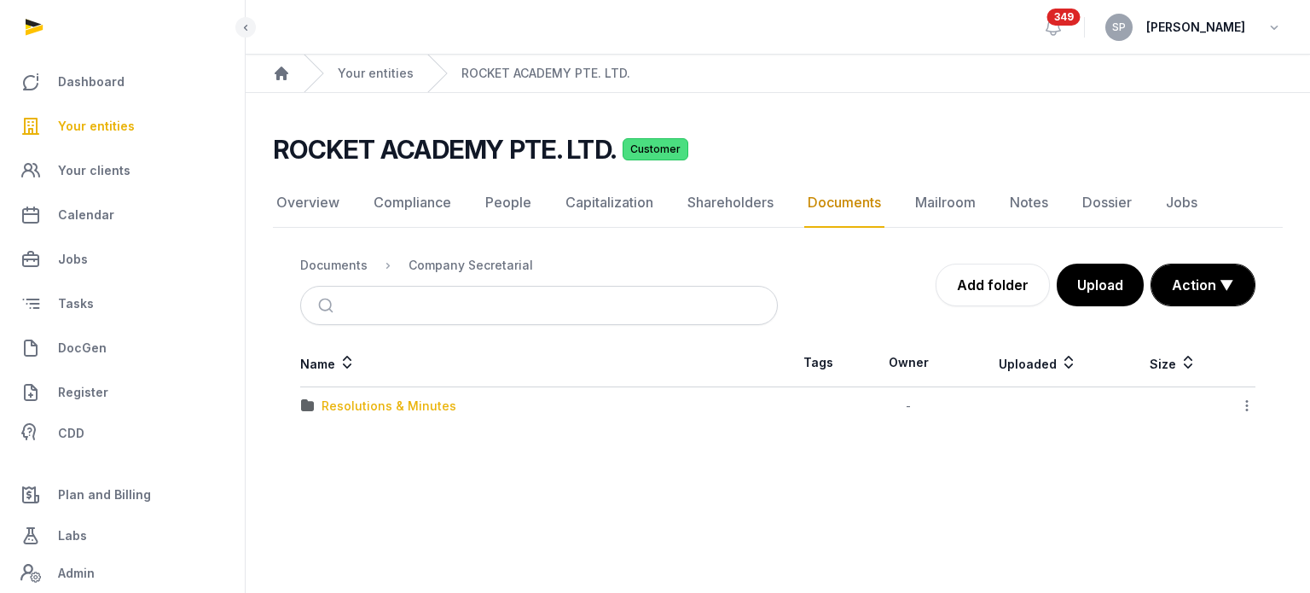
click at [383, 406] on div "Resolutions & Minutes" at bounding box center [389, 405] width 135 height 17
click at [340, 445] on div "2025" at bounding box center [337, 444] width 30 height 17
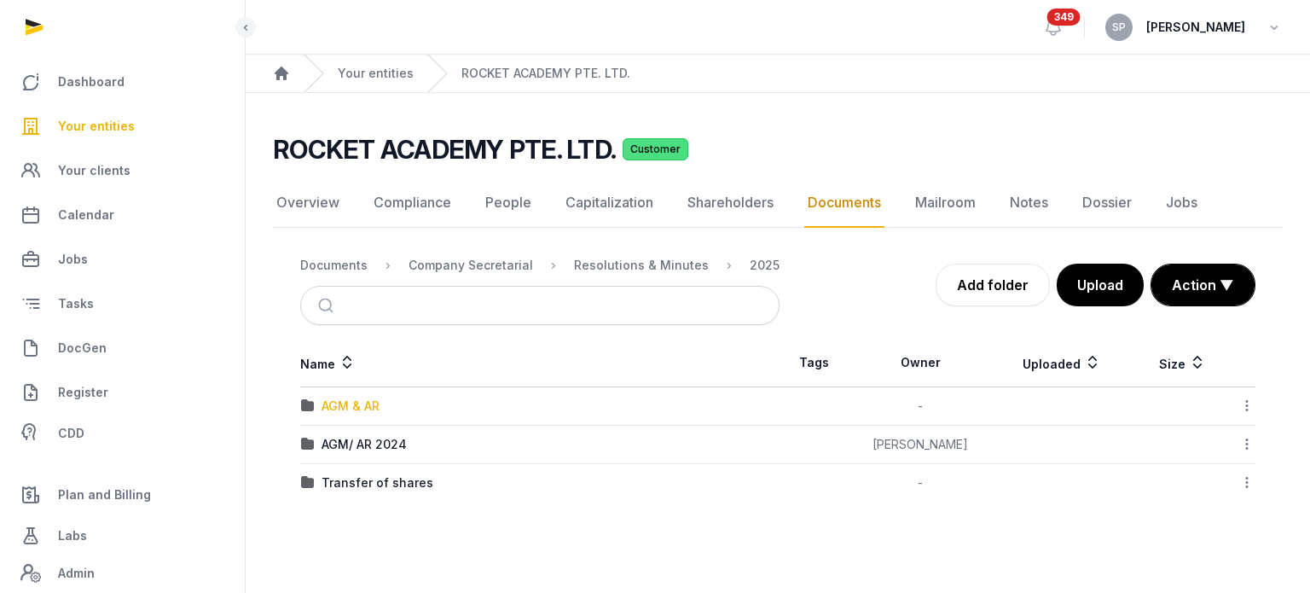
click at [351, 406] on div "AGM & AR" at bounding box center [351, 405] width 58 height 17
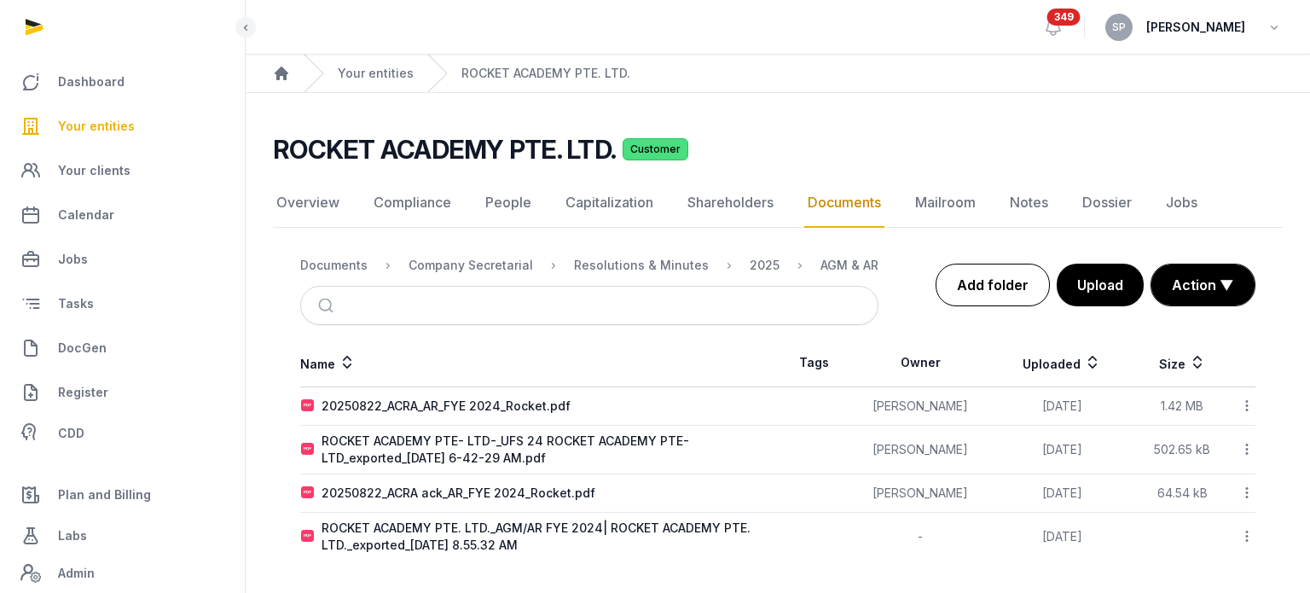
click at [1005, 289] on link "Add folder" at bounding box center [993, 285] width 114 height 43
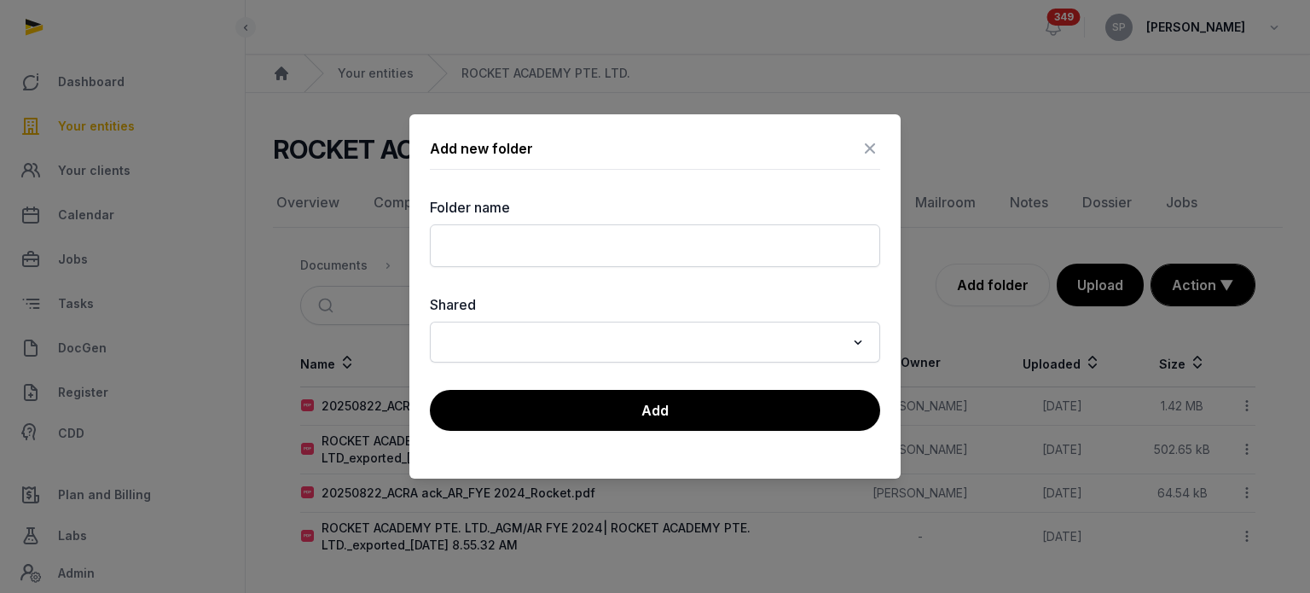
click at [870, 153] on icon at bounding box center [870, 148] width 20 height 27
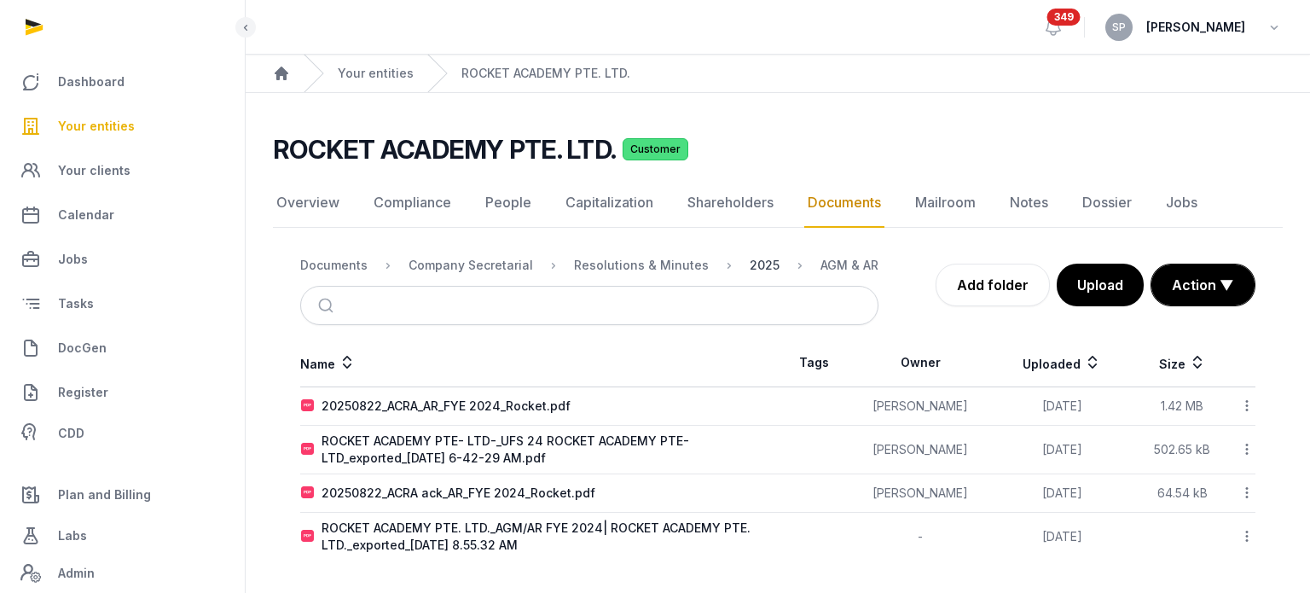
click at [754, 264] on div "2025" at bounding box center [765, 265] width 30 height 17
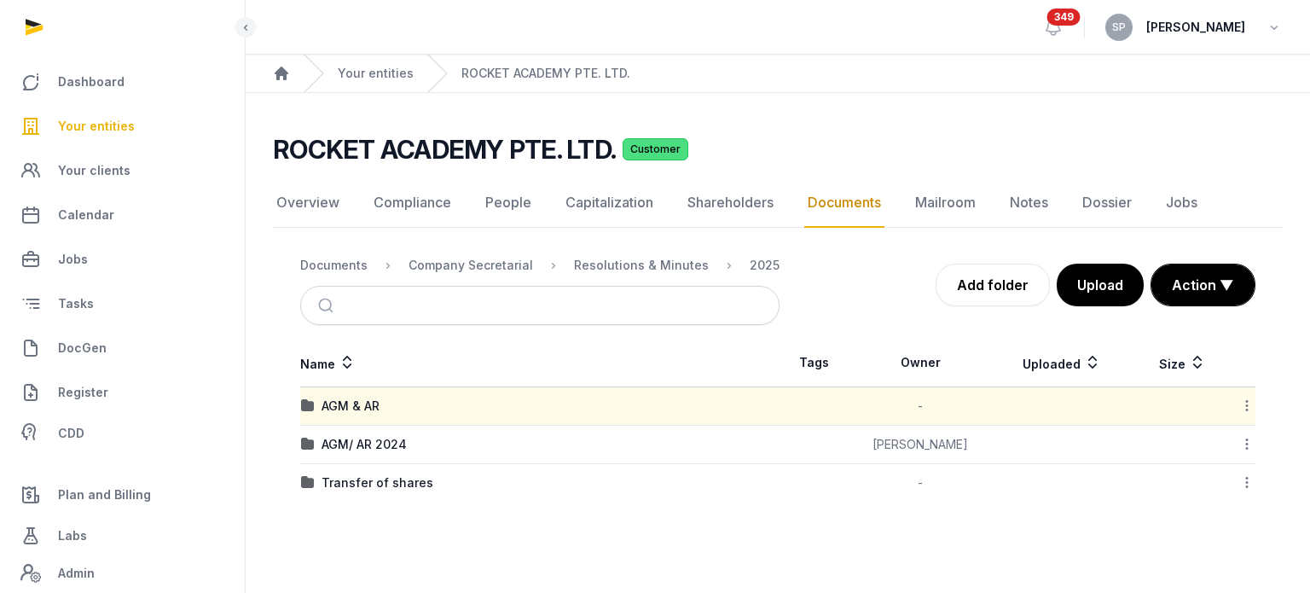
click at [1242, 446] on icon at bounding box center [1246, 444] width 15 height 18
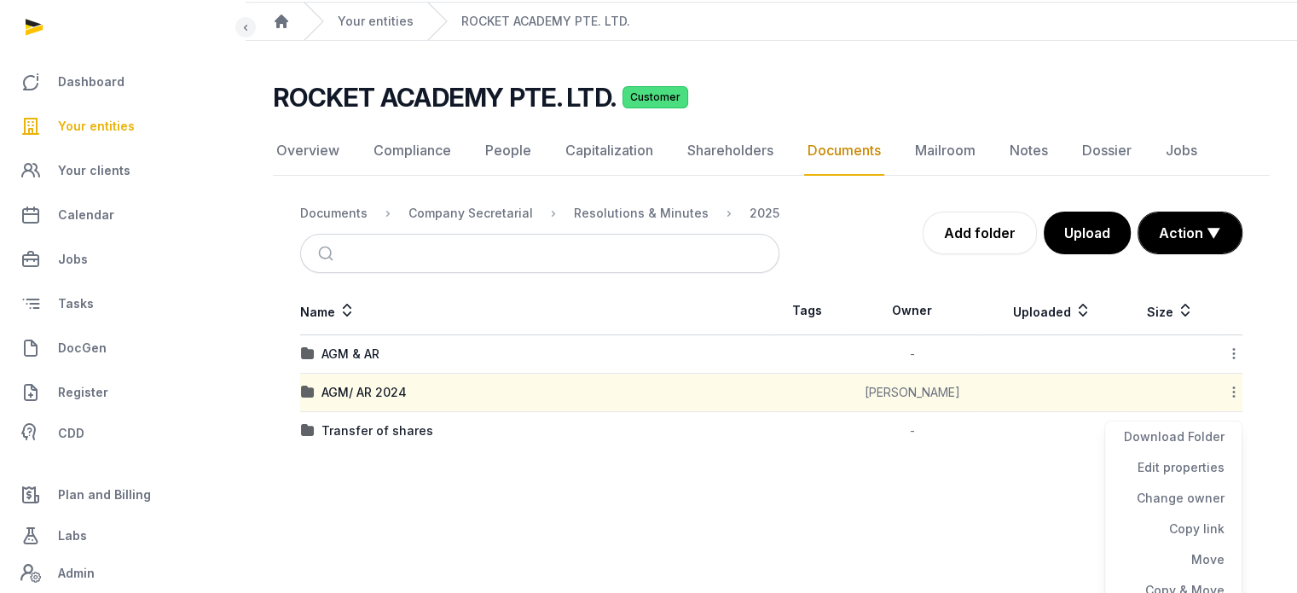
scroll to position [94, 0]
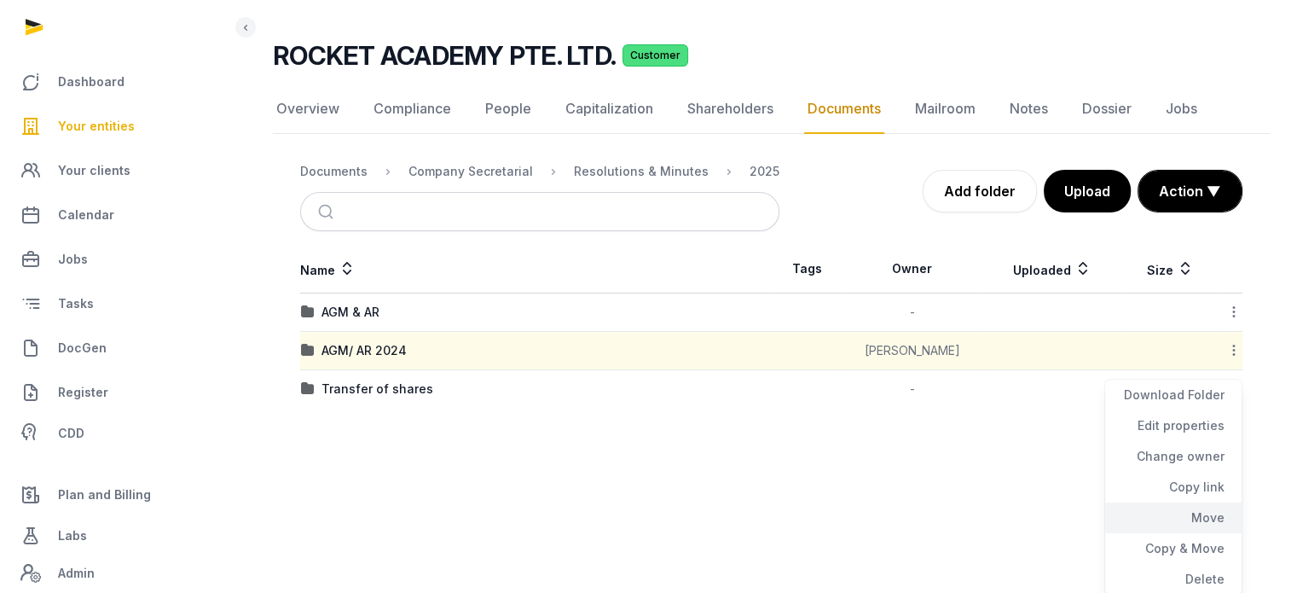
click at [1213, 533] on div "Move" at bounding box center [1173, 548] width 136 height 31
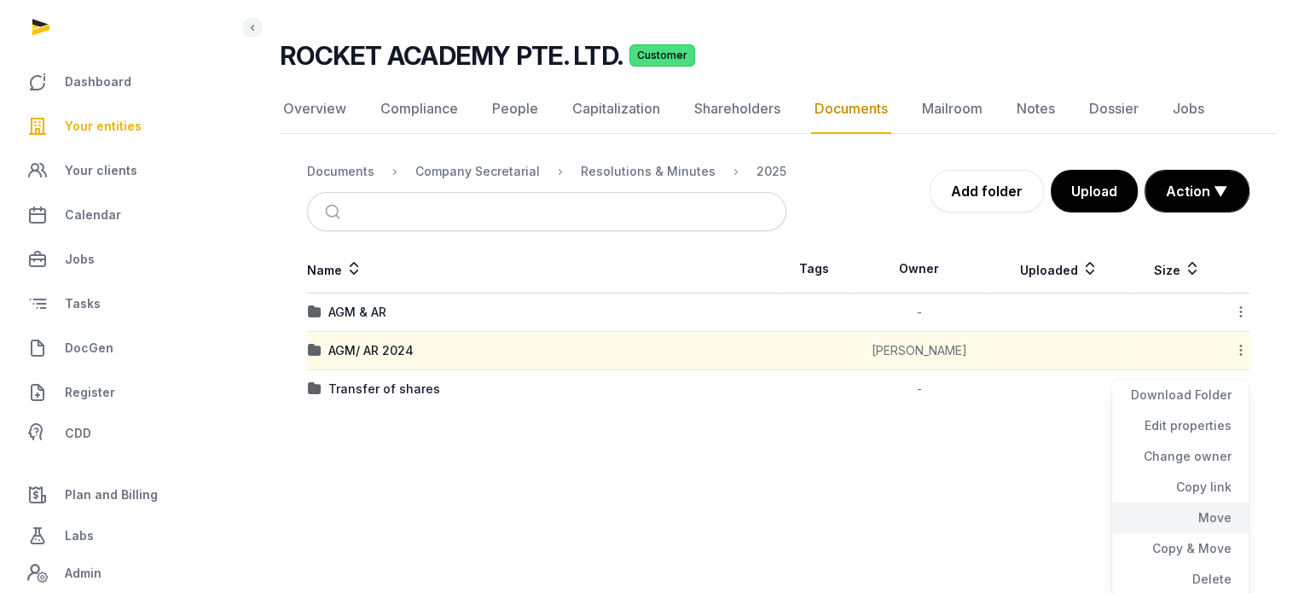
scroll to position [0, 0]
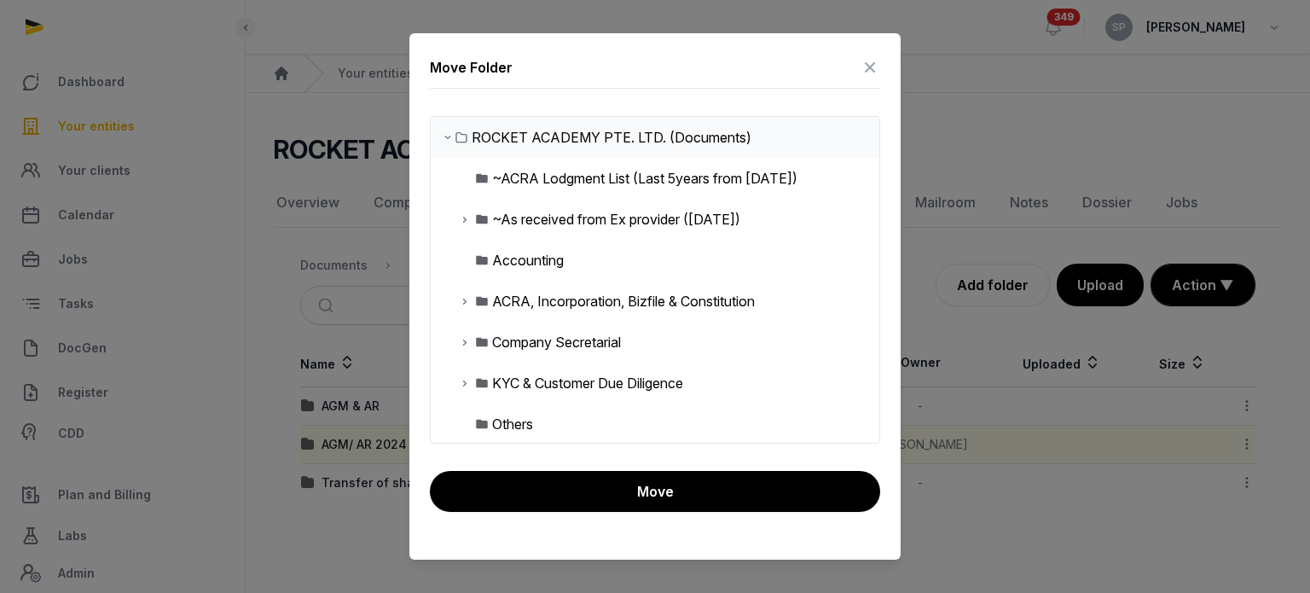
click at [461, 341] on icon at bounding box center [465, 342] width 14 height 20
click at [474, 382] on icon at bounding box center [479, 383] width 14 height 20
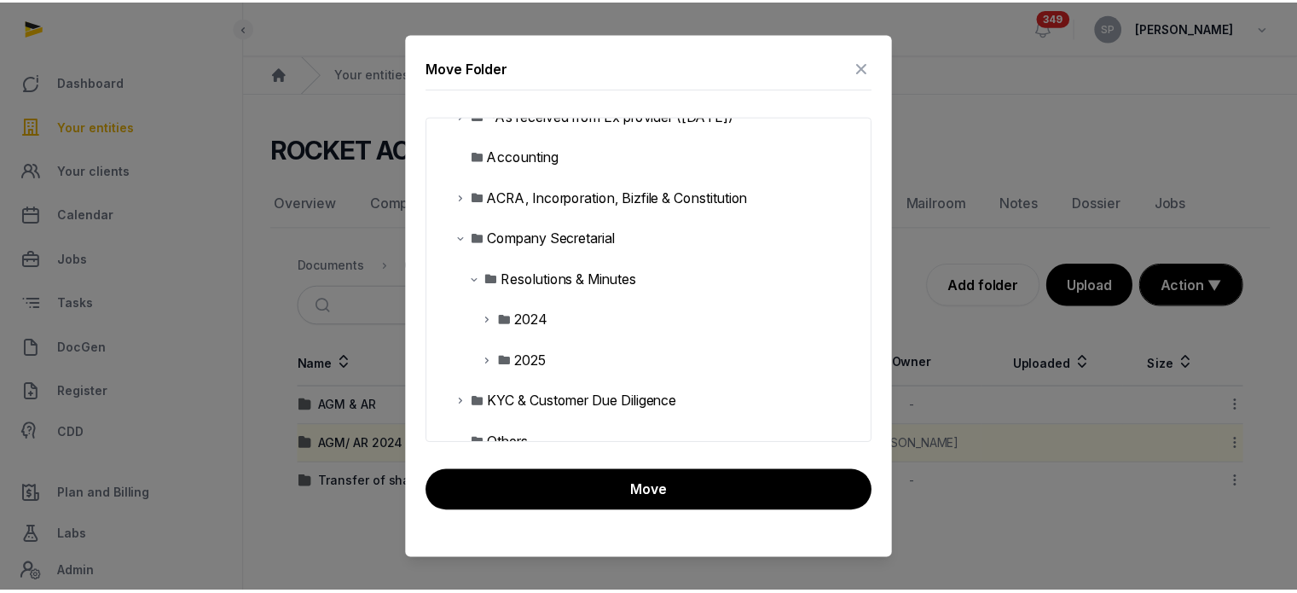
scroll to position [136, 0]
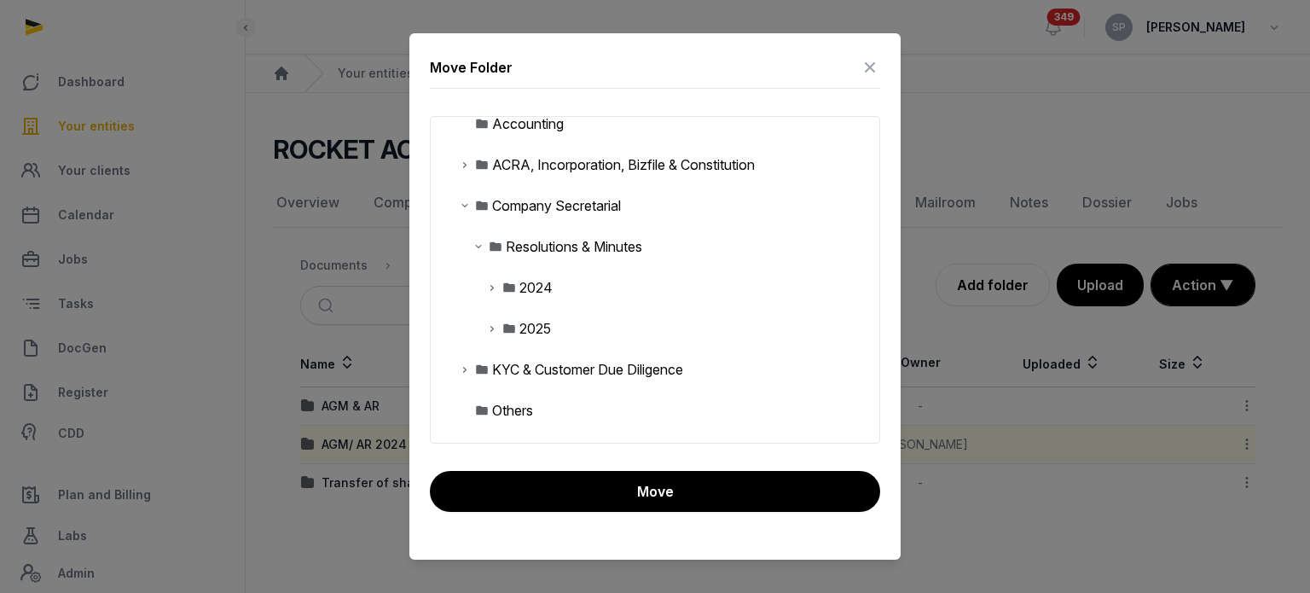
click at [491, 330] on icon at bounding box center [492, 328] width 14 height 20
click at [541, 371] on div "AGM & AR" at bounding box center [566, 369] width 67 height 20
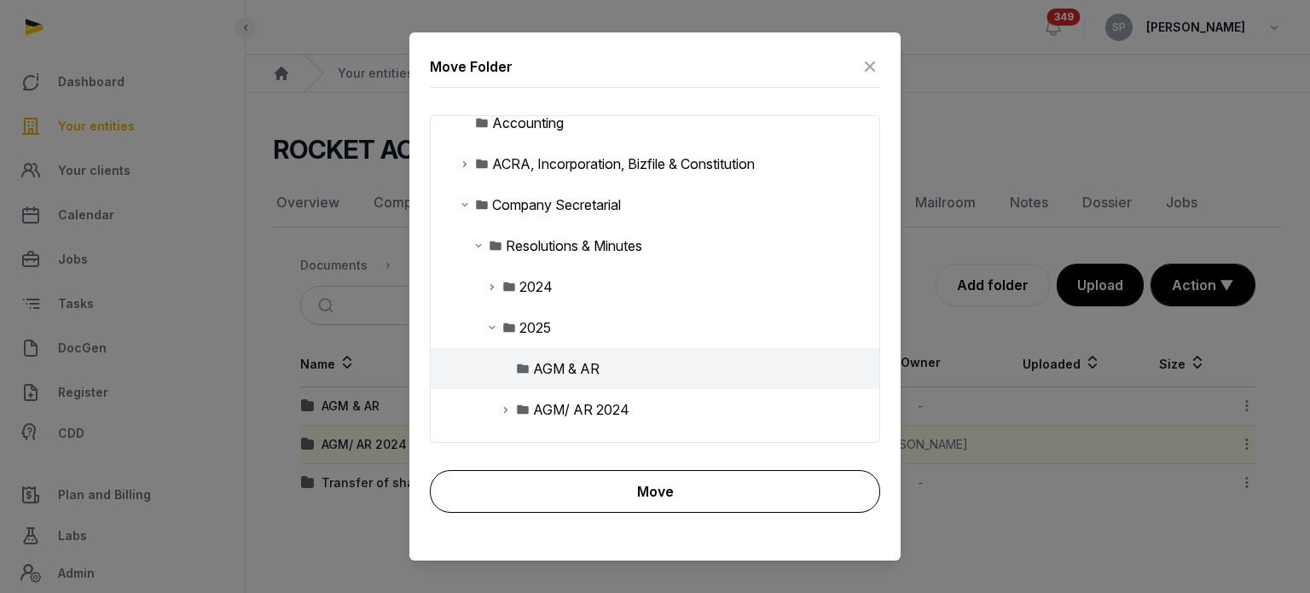
click at [589, 484] on button "Move" at bounding box center [655, 491] width 450 height 43
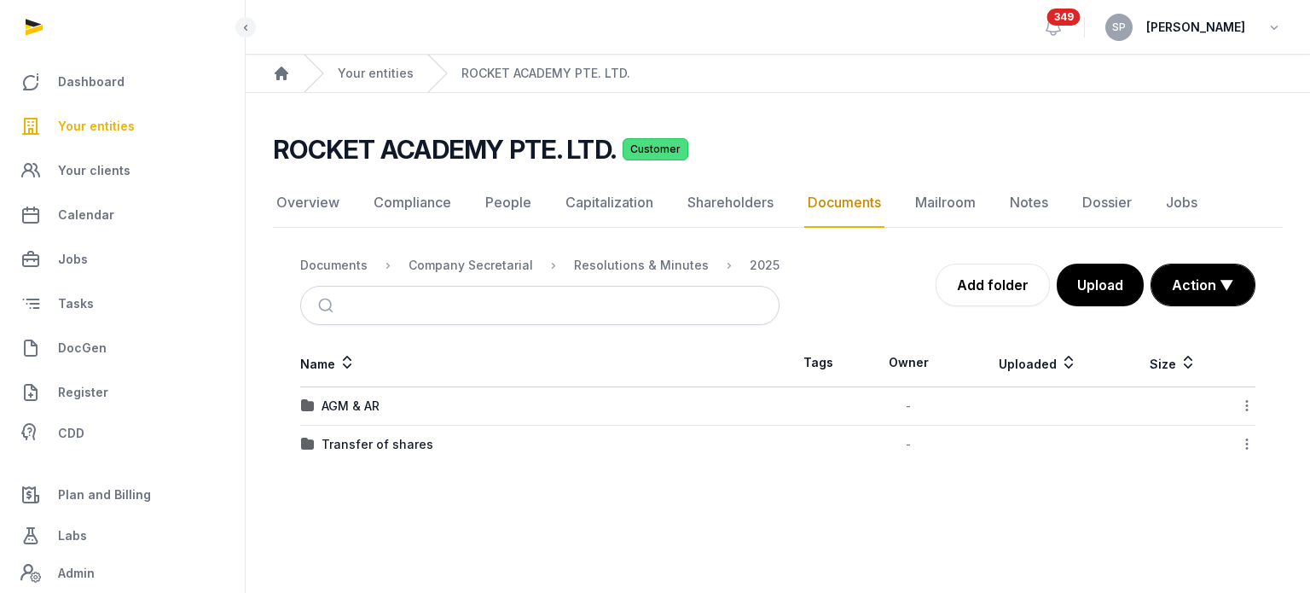
click at [1251, 409] on icon at bounding box center [1246, 406] width 15 height 18
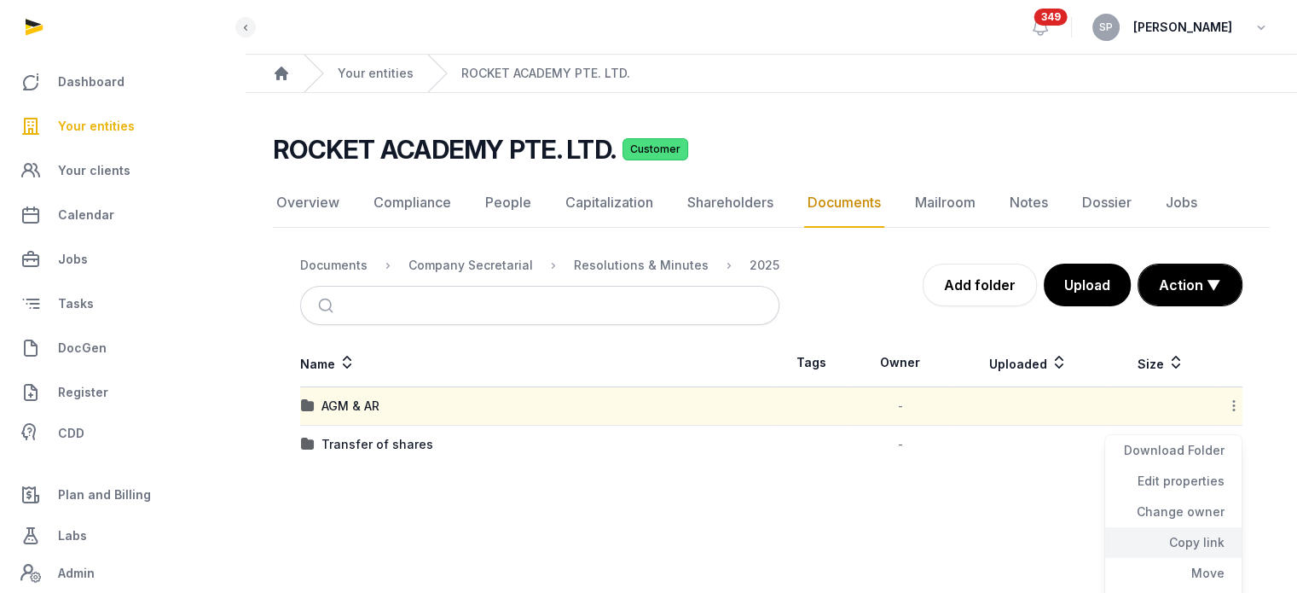
click at [1208, 558] on div "Copy link" at bounding box center [1173, 573] width 136 height 31
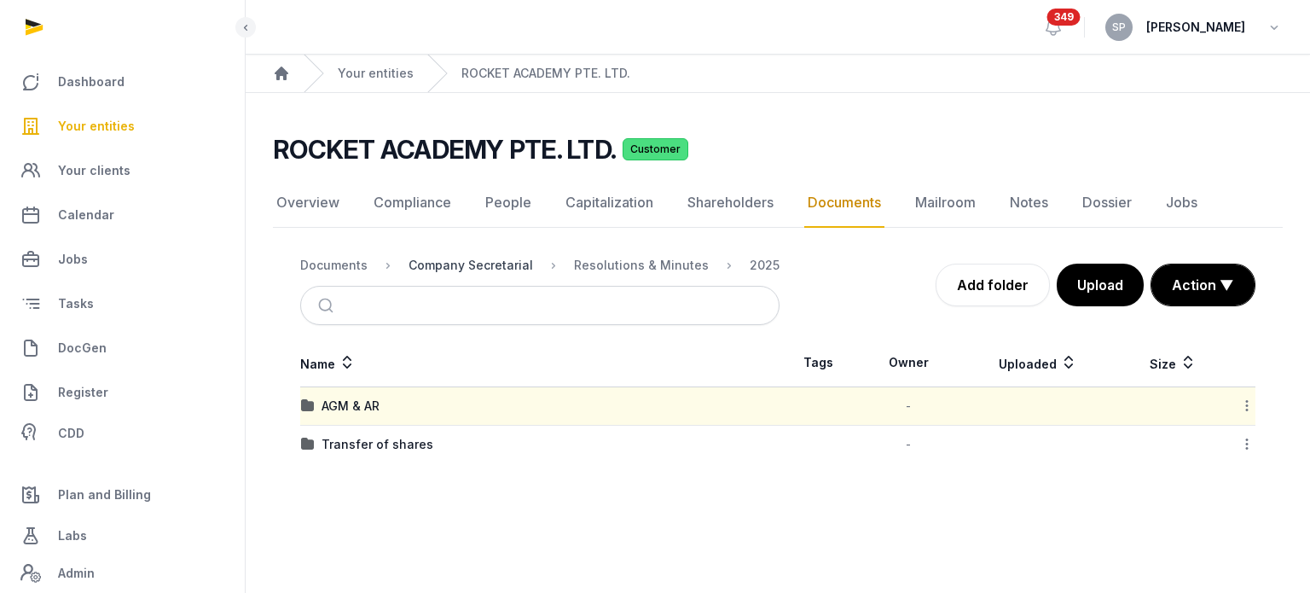
click at [480, 271] on div "Company Secretarial" at bounding box center [470, 265] width 125 height 17
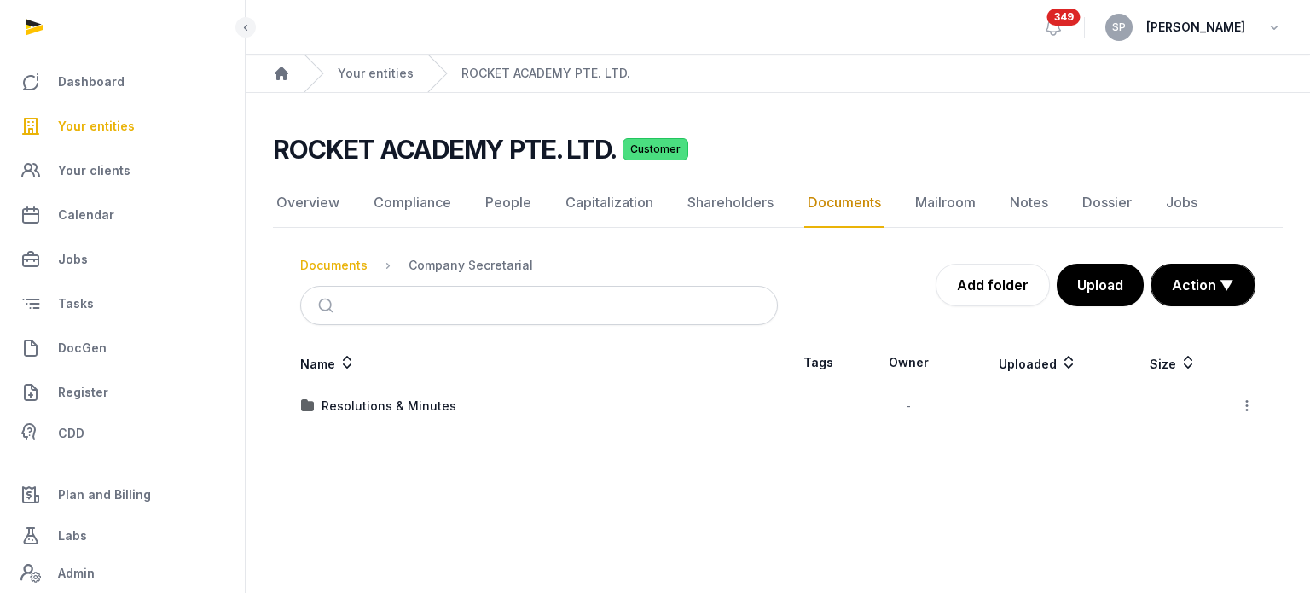
click at [332, 271] on div "Documents" at bounding box center [333, 265] width 67 height 17
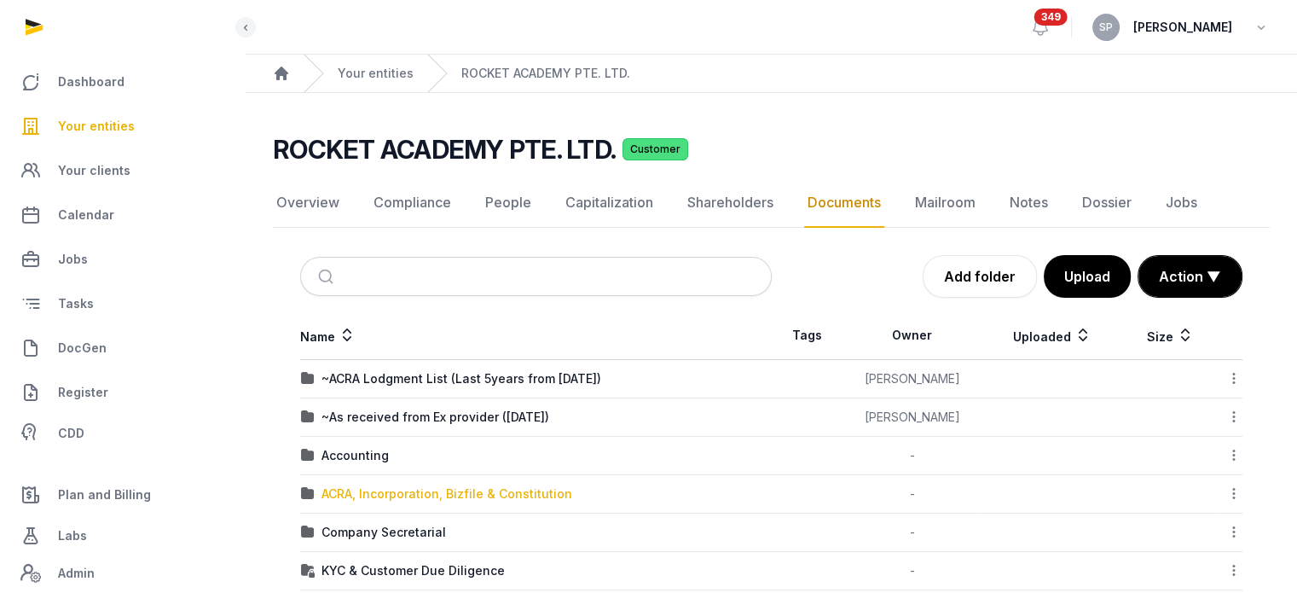
click at [450, 496] on div "ACRA, Incorporation, Bizfile & Constitution" at bounding box center [447, 493] width 251 height 17
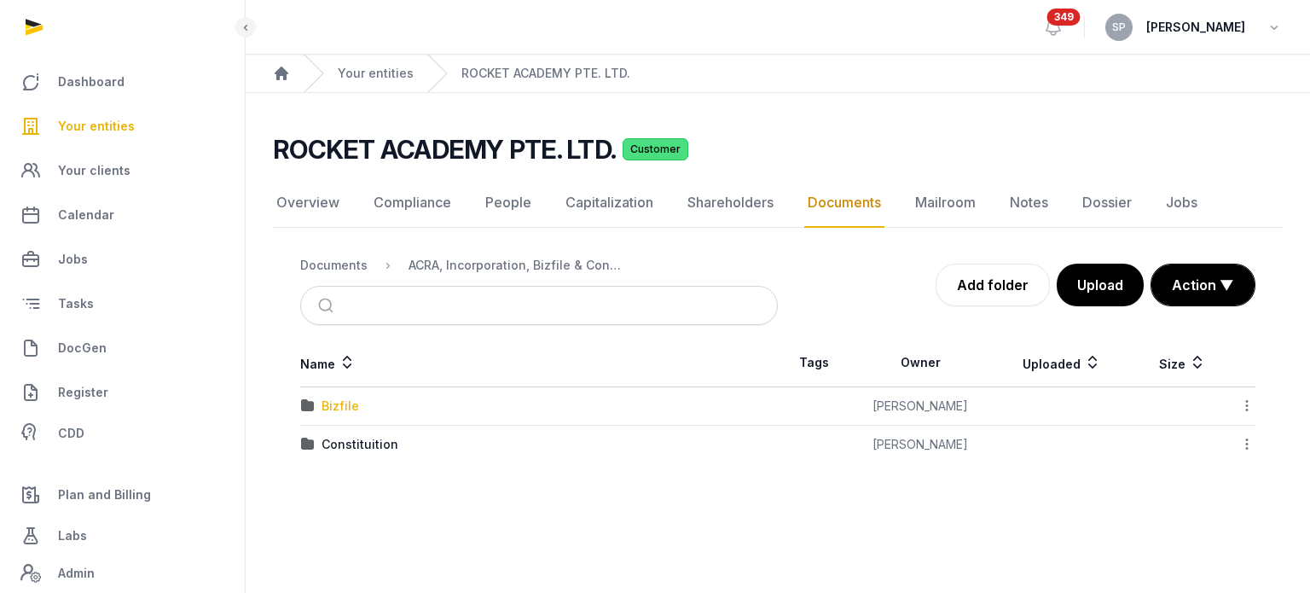
click at [339, 402] on div "Bizfile" at bounding box center [341, 405] width 38 height 17
click at [328, 443] on div "2025" at bounding box center [337, 444] width 30 height 17
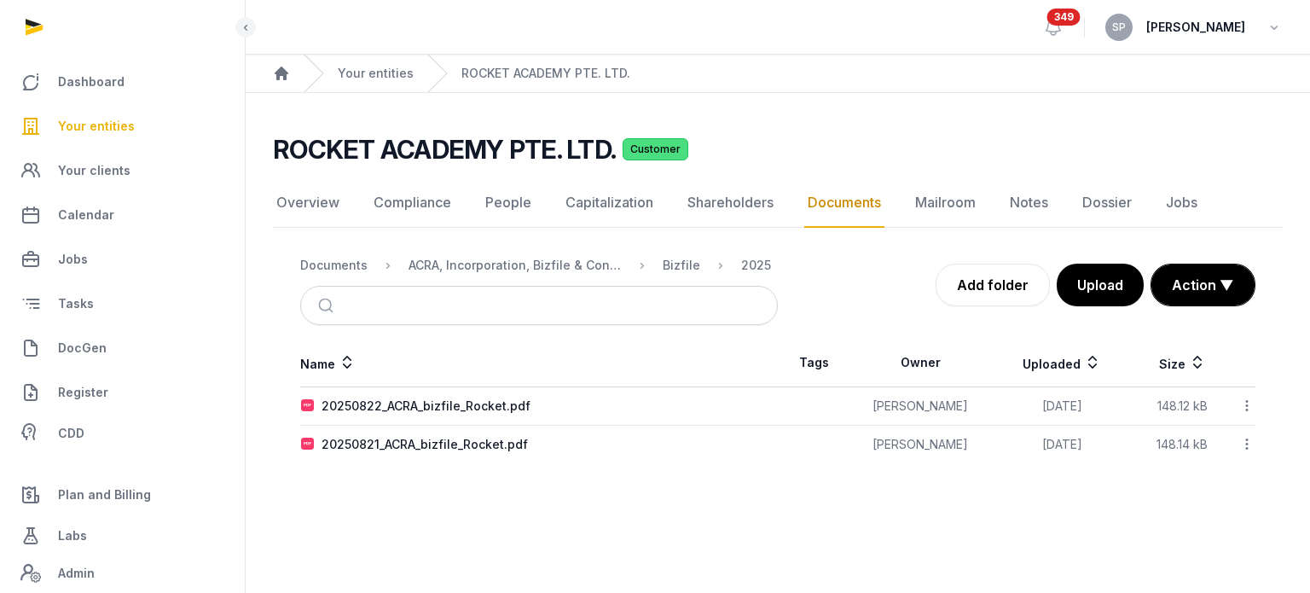
click at [1249, 403] on icon at bounding box center [1246, 406] width 15 height 18
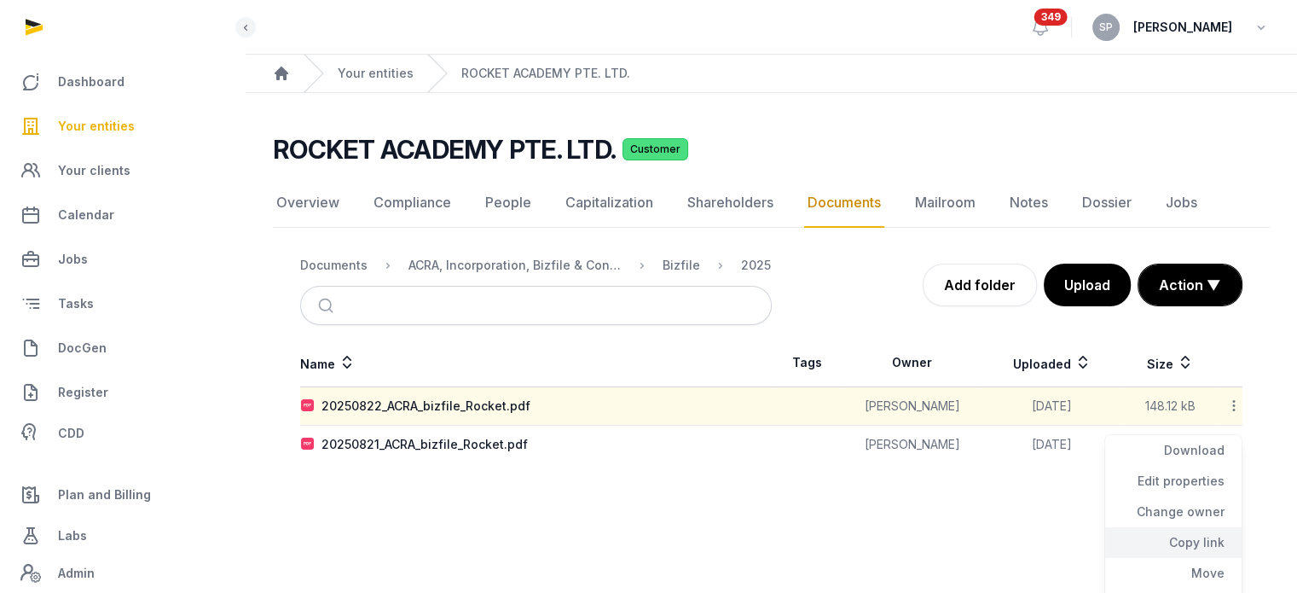
click at [1214, 558] on div "Copy link" at bounding box center [1173, 573] width 136 height 31
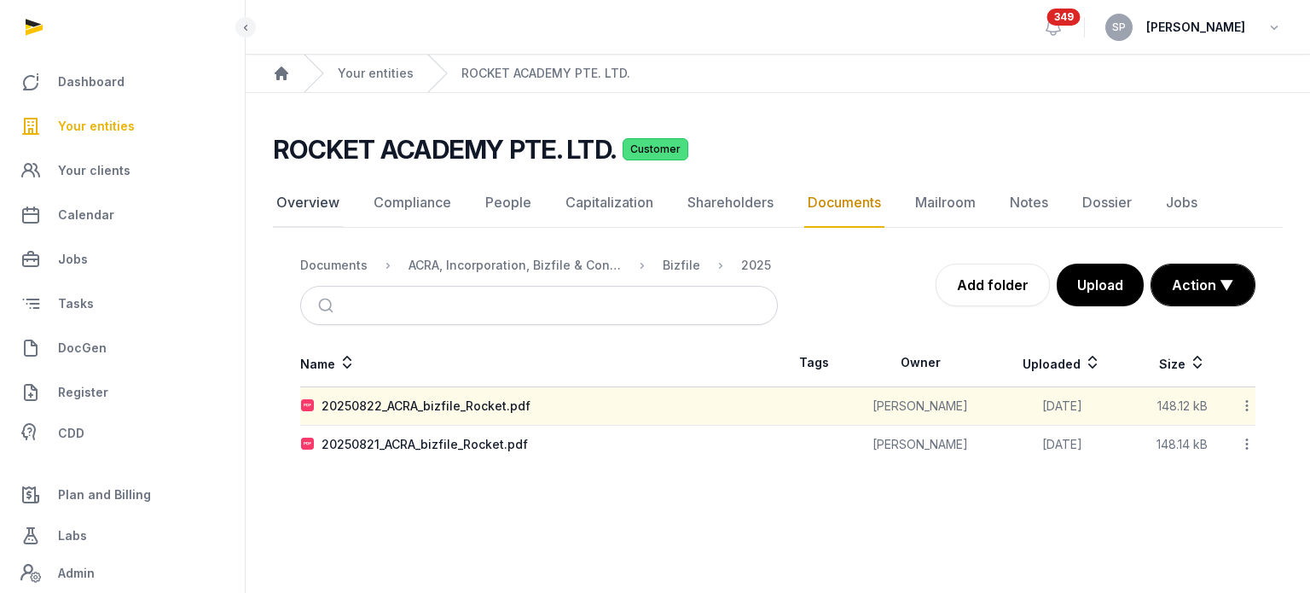
click at [316, 216] on link "Overview" at bounding box center [308, 202] width 70 height 49
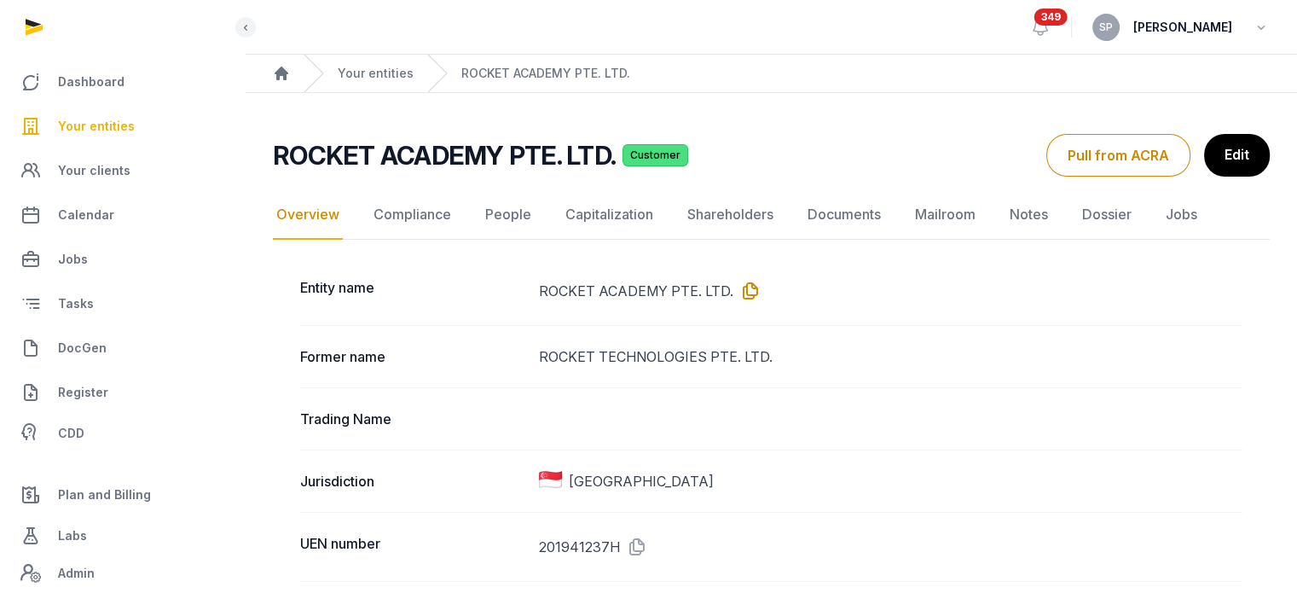
click at [746, 287] on icon at bounding box center [746, 290] width 27 height 27
